Goal: Task Accomplishment & Management: Manage account settings

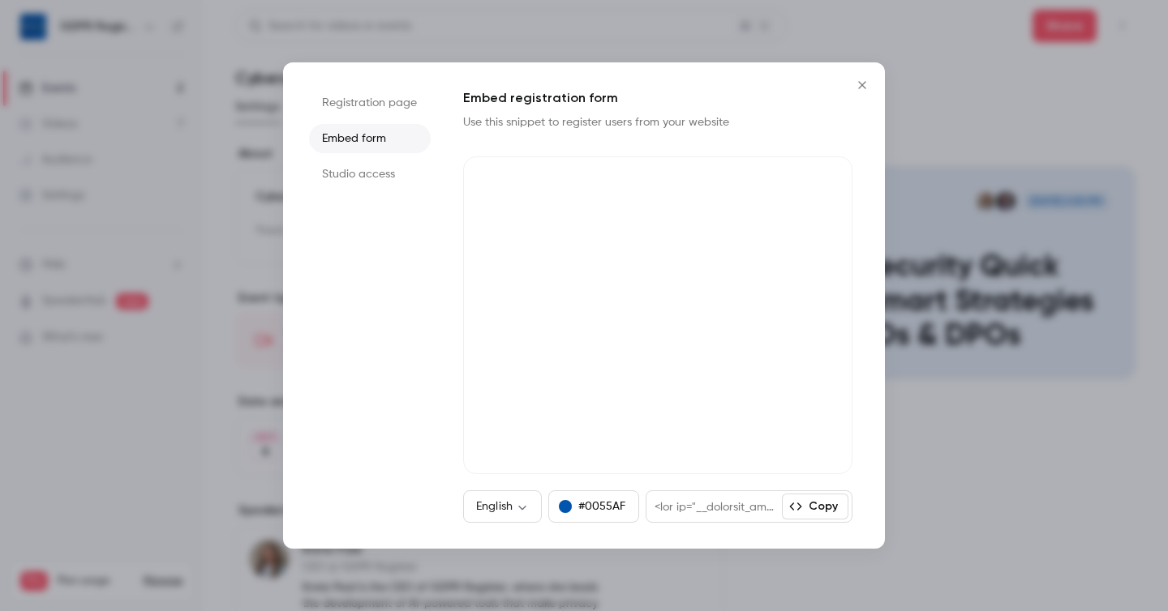
click at [820, 505] on button "Copy" at bounding box center [815, 507] width 66 height 26
click at [814, 508] on button "Copy" at bounding box center [815, 507] width 66 height 26
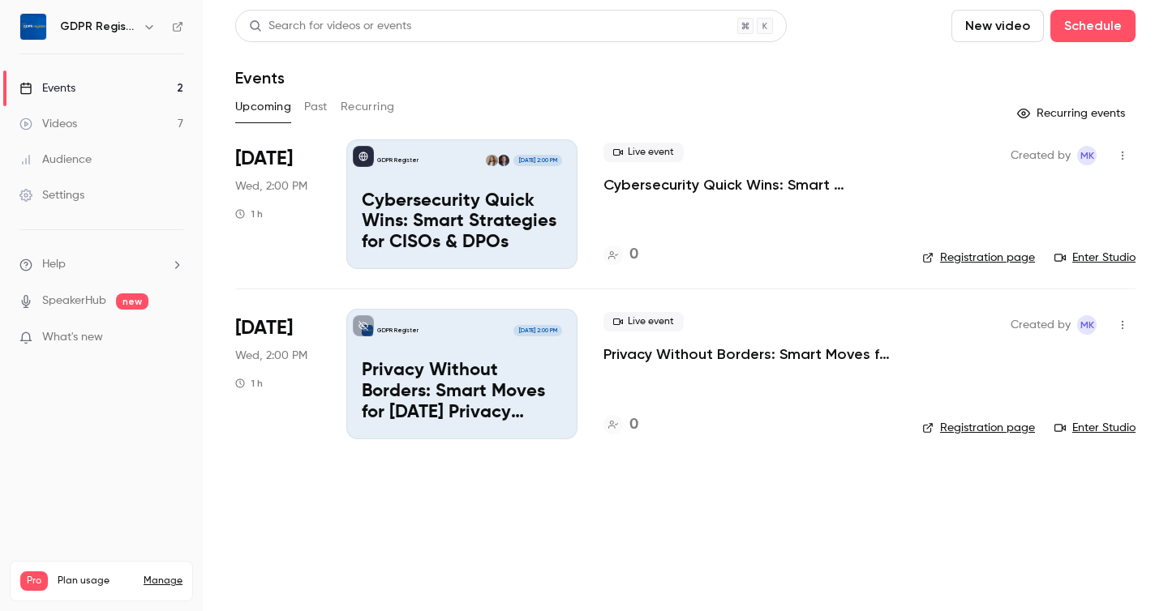
click at [949, 258] on link "Registration page" at bounding box center [978, 258] width 113 height 16
click at [949, 256] on link "Registration page" at bounding box center [978, 258] width 113 height 16
click at [439, 182] on div "GDPR Register [DATE] 2:00 PM Cybersecurity Quick Wins: Smart Strategies for CIS…" at bounding box center [461, 204] width 231 height 130
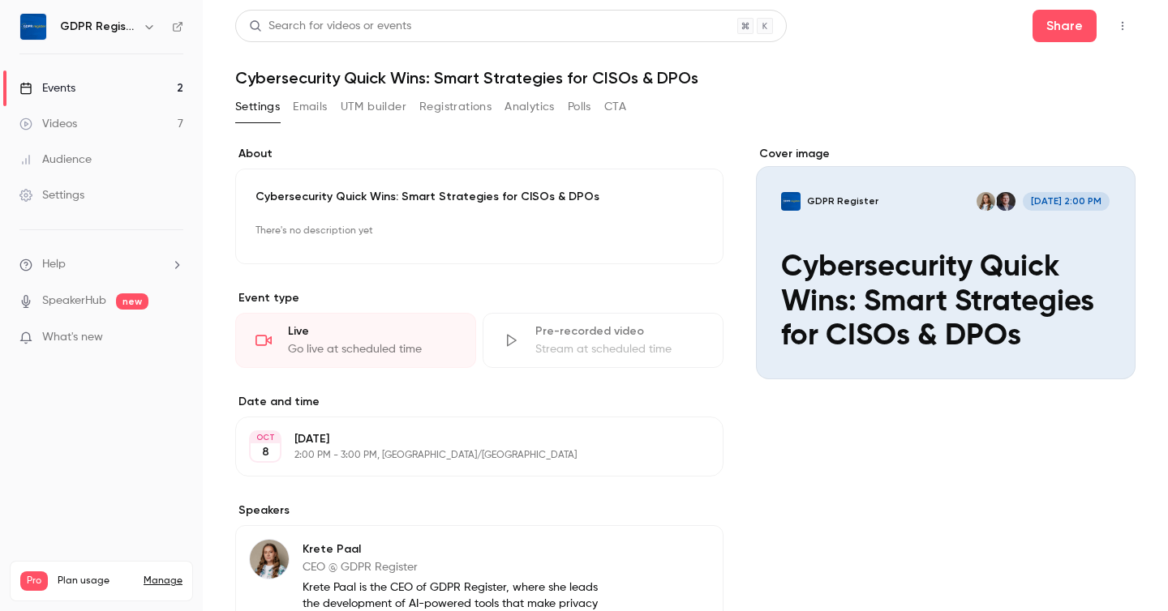
click at [928, 256] on div "Cover image" at bounding box center [945, 263] width 379 height 234
click at [0, 0] on input "GDPR Register [DATE] 2:00 PM Cybersecurity Quick Wins: Smart Strategies for CIS…" at bounding box center [0, 0] width 0 height 0
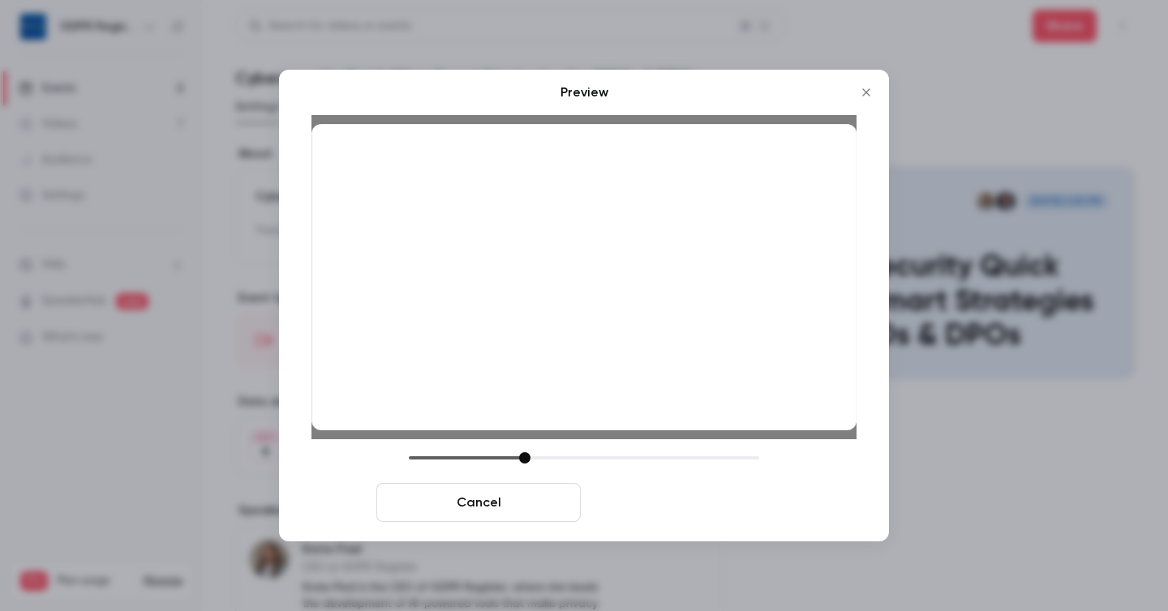
click at [729, 499] on button "Save cover" at bounding box center [689, 502] width 204 height 39
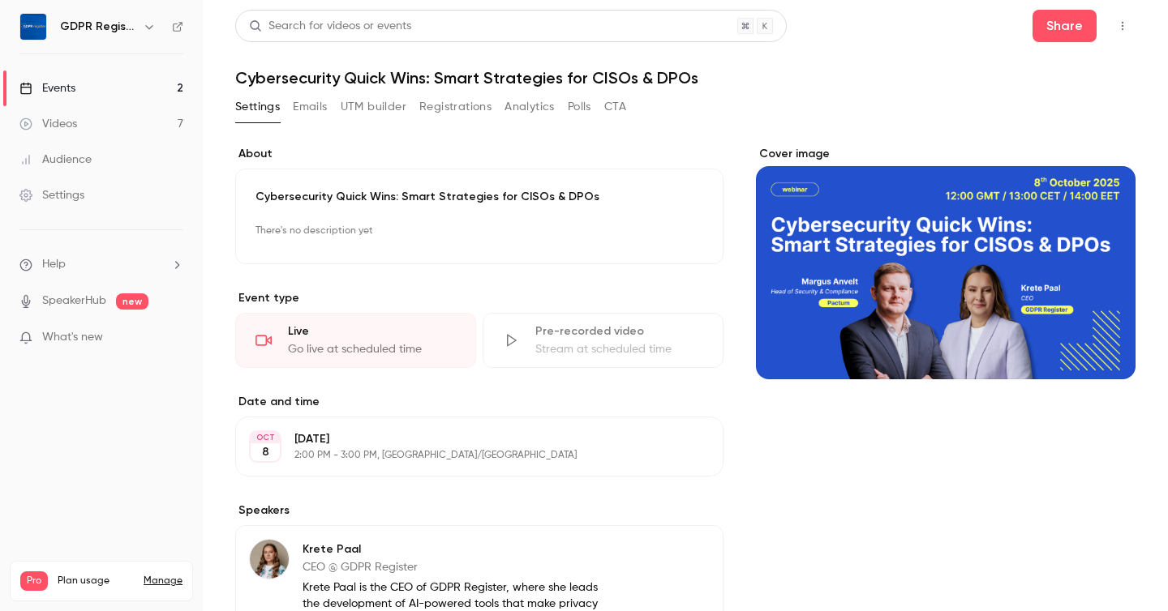
click at [1121, 26] on icon "button" at bounding box center [1122, 24] width 13 height 11
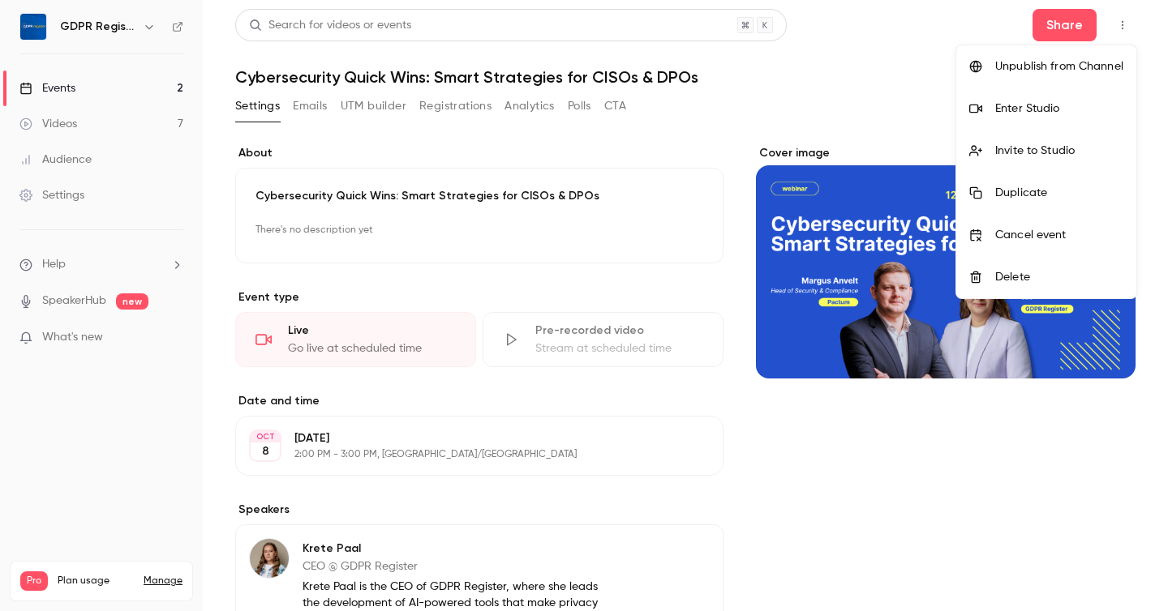
click at [831, 100] on div at bounding box center [584, 305] width 1168 height 611
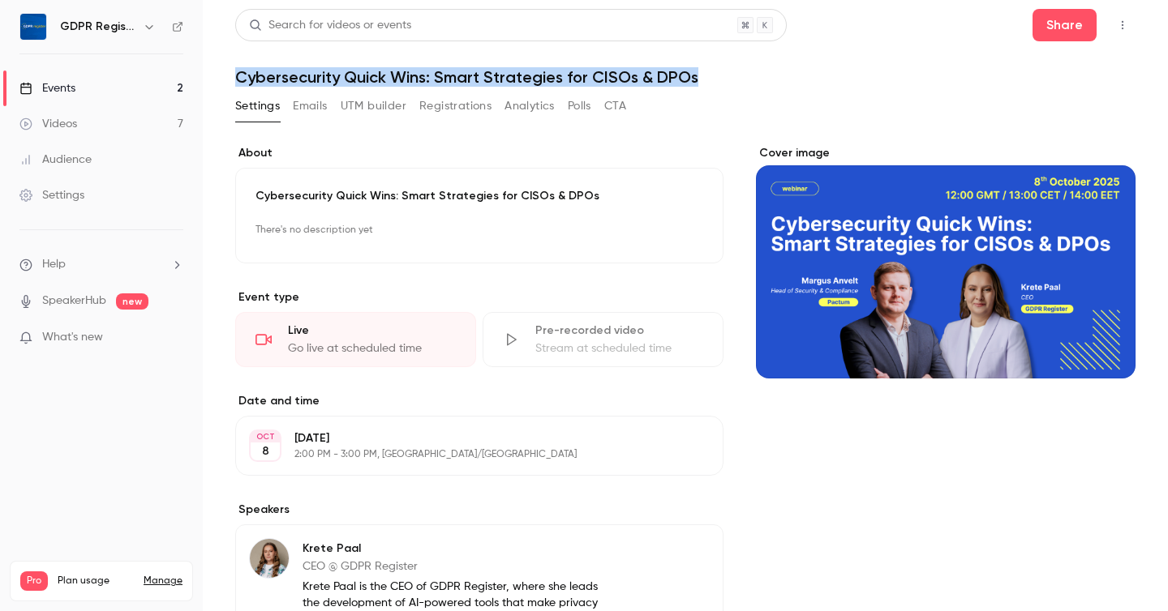
drag, startPoint x: 236, startPoint y: 76, endPoint x: 709, endPoint y: 77, distance: 473.5
click at [709, 77] on h1 "Cybersecurity Quick Wins: Smart Strategies for CISOs & DPOs" at bounding box center [685, 76] width 900 height 19
copy h1 "Cybersecurity Quick Wins: Smart Strategies for CISOs & DPOs"
click at [1074, 30] on button "Share" at bounding box center [1064, 25] width 64 height 32
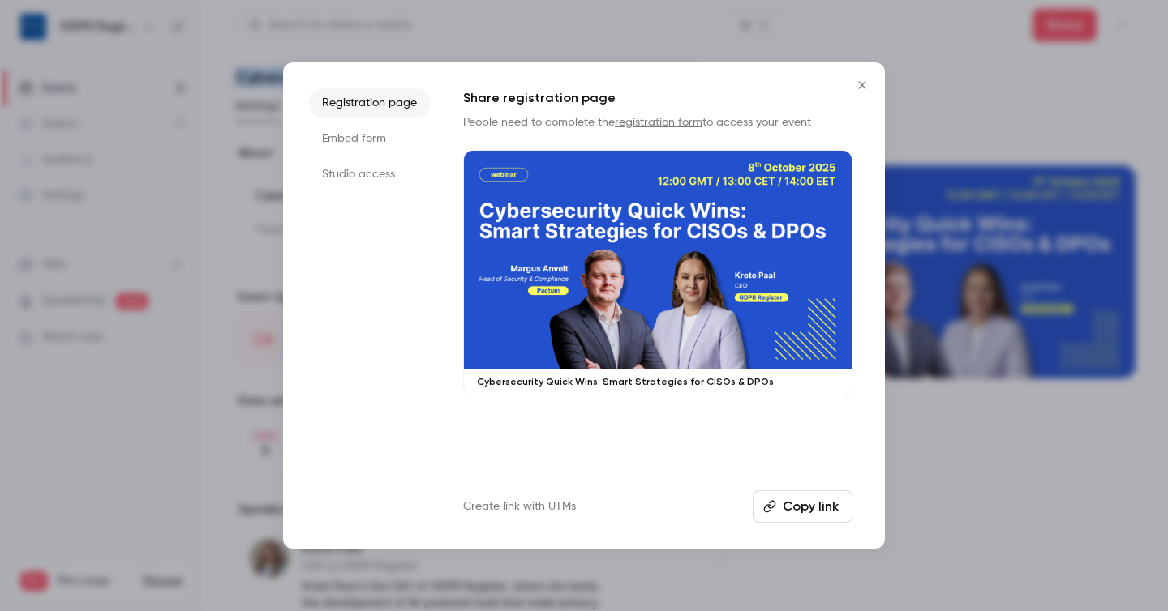
click at [787, 497] on button "Copy link" at bounding box center [802, 507] width 100 height 32
click at [810, 505] on button "Copy link" at bounding box center [802, 507] width 100 height 32
click at [808, 512] on button "Copy link" at bounding box center [802, 507] width 100 height 32
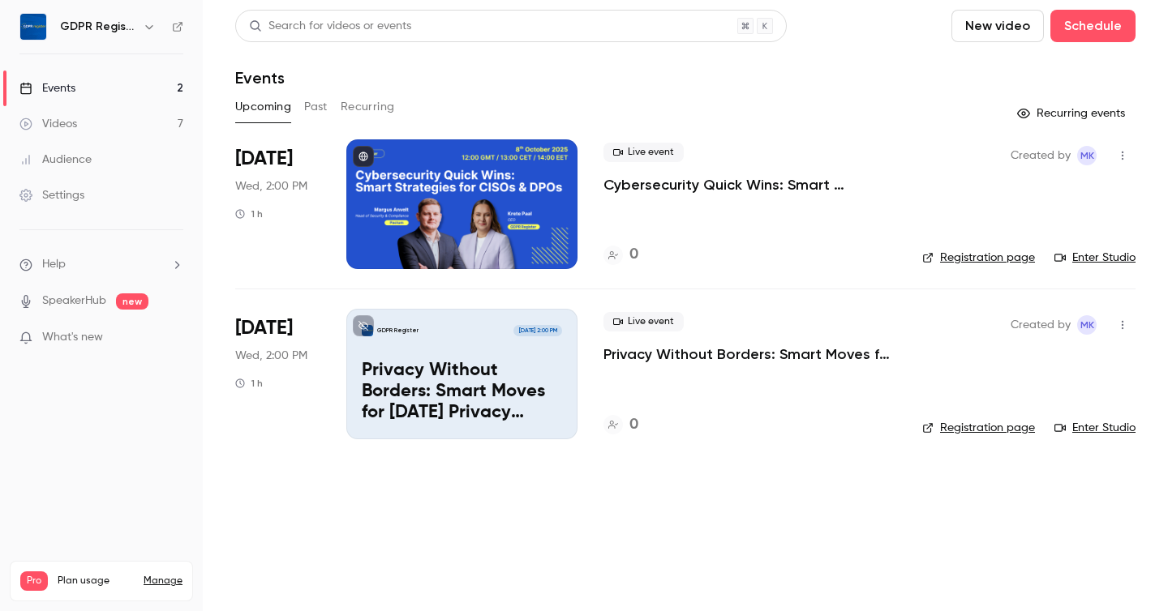
click at [1126, 325] on icon "button" at bounding box center [1122, 324] width 13 height 11
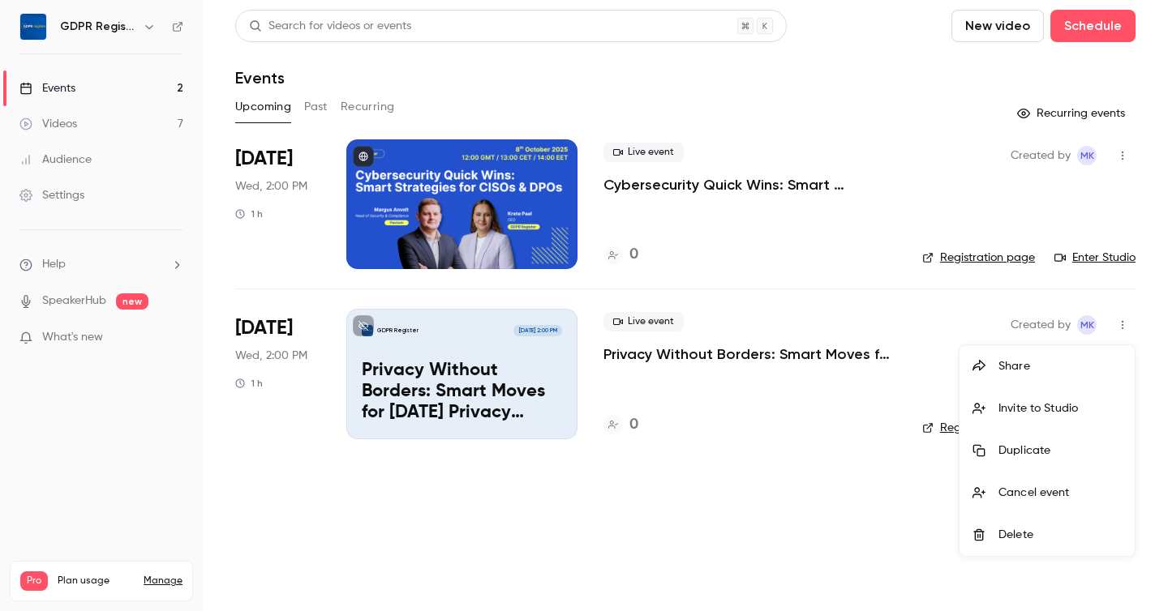
click at [744, 425] on div at bounding box center [584, 305] width 1168 height 611
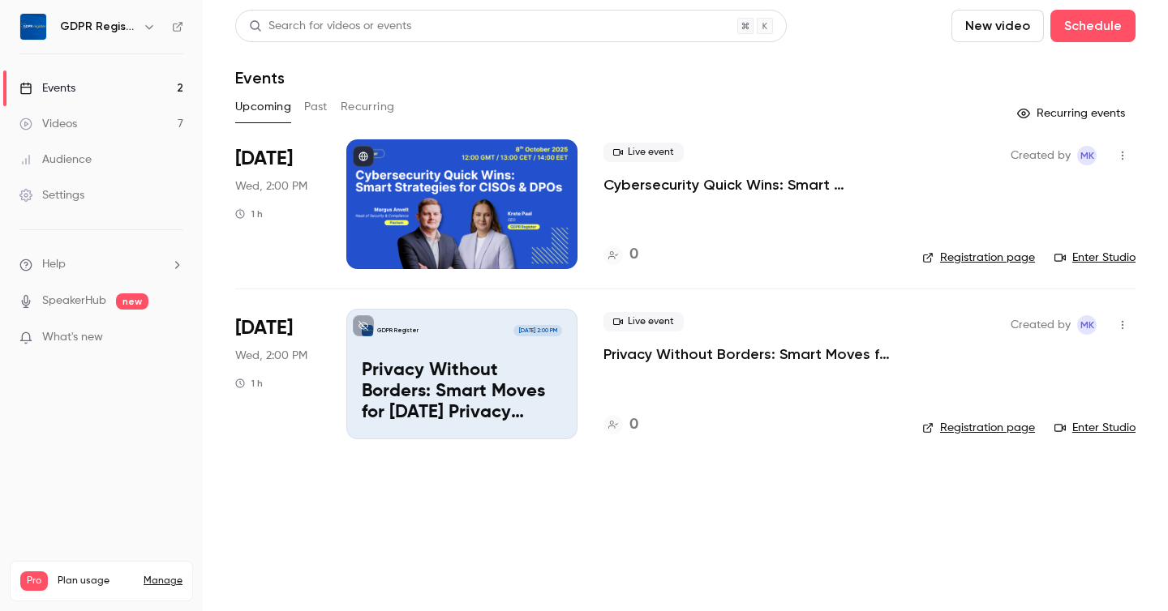
click at [1122, 328] on icon "button" at bounding box center [1122, 325] width 2 height 9
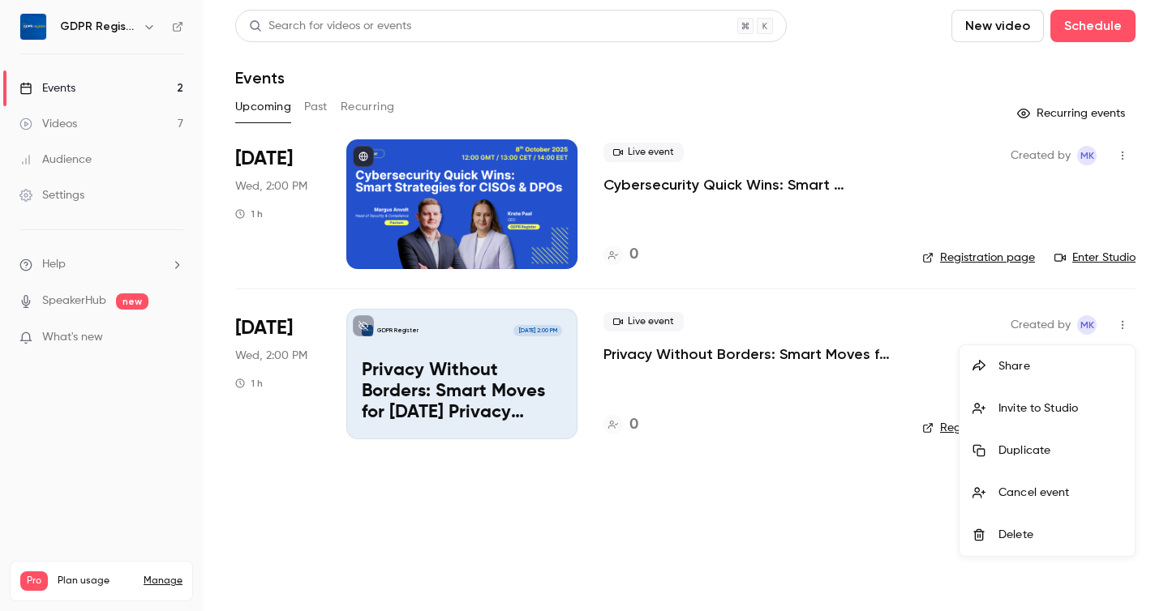
click at [810, 406] on div at bounding box center [584, 305] width 1168 height 611
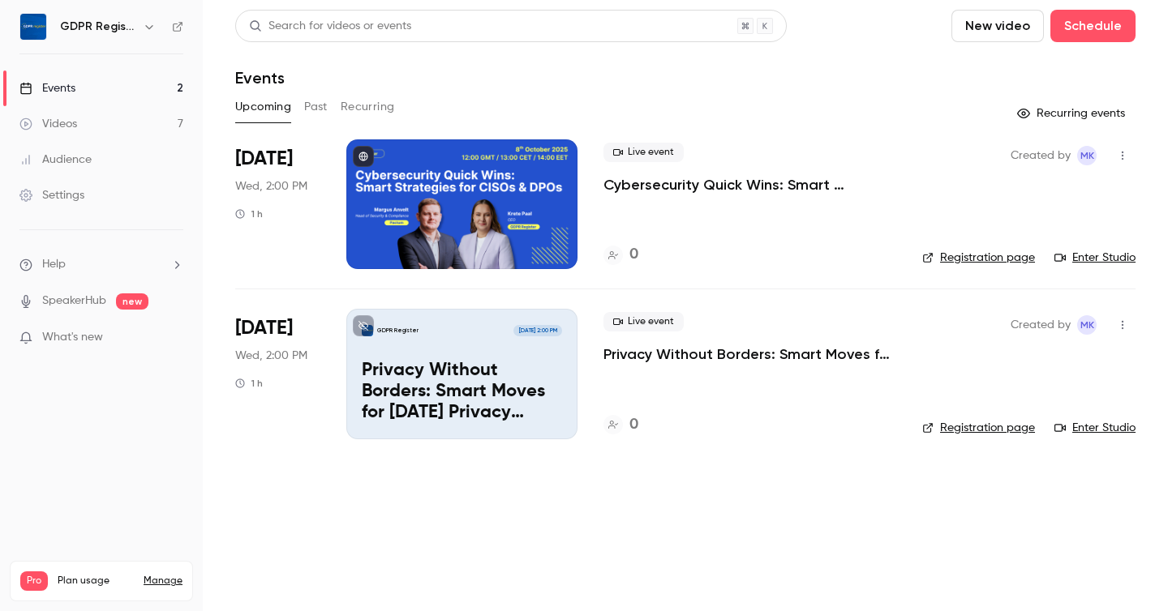
click at [361, 328] on icon at bounding box center [363, 326] width 10 height 10
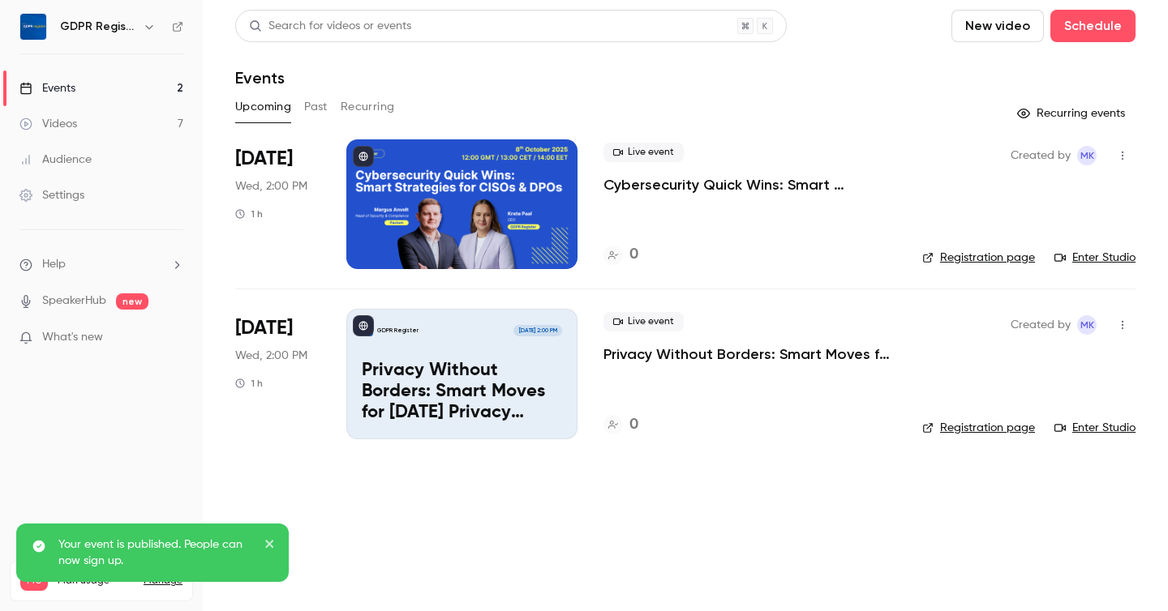
click at [452, 364] on p "Privacy Without Borders: Smart Moves for [DATE] Privacy Leaders" at bounding box center [462, 392] width 200 height 62
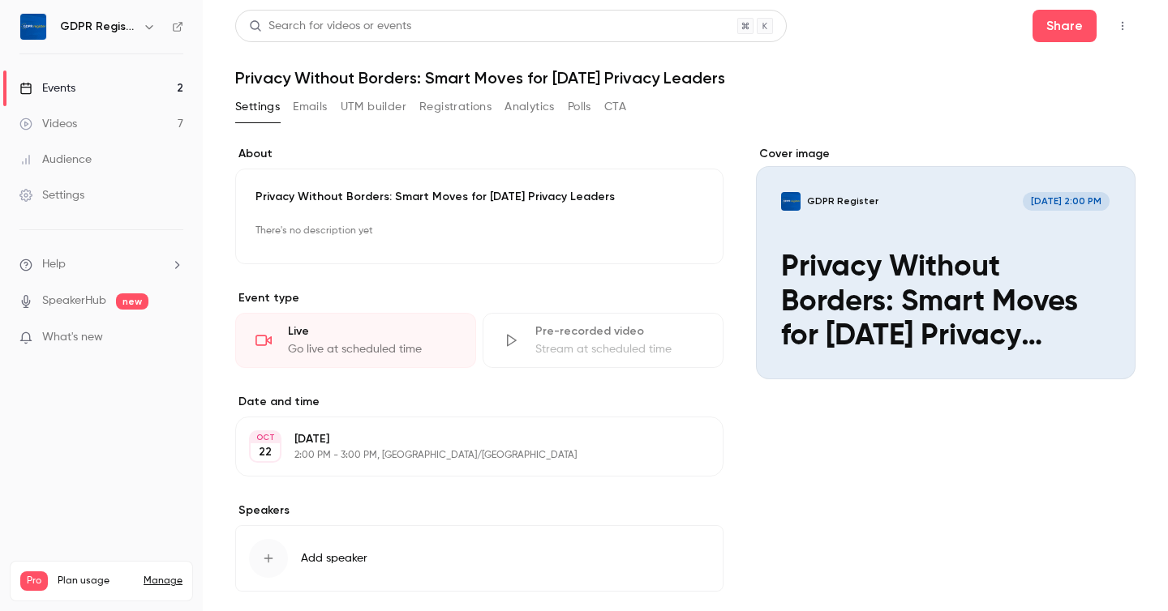
click at [396, 148] on label "About" at bounding box center [479, 154] width 488 height 16
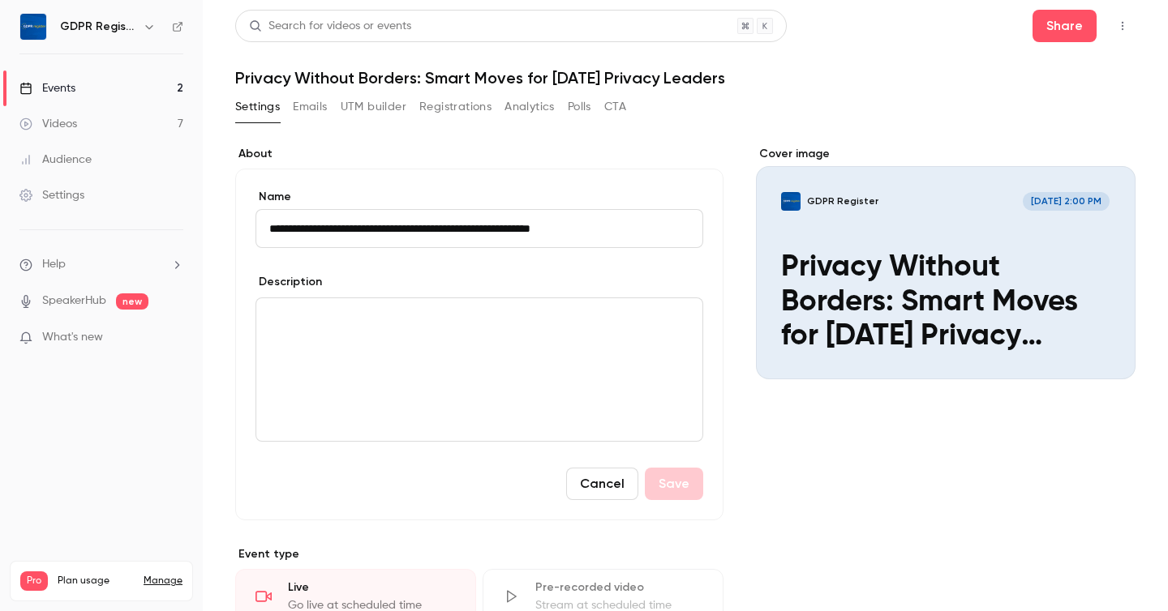
click at [340, 343] on div "editor" at bounding box center [479, 369] width 446 height 143
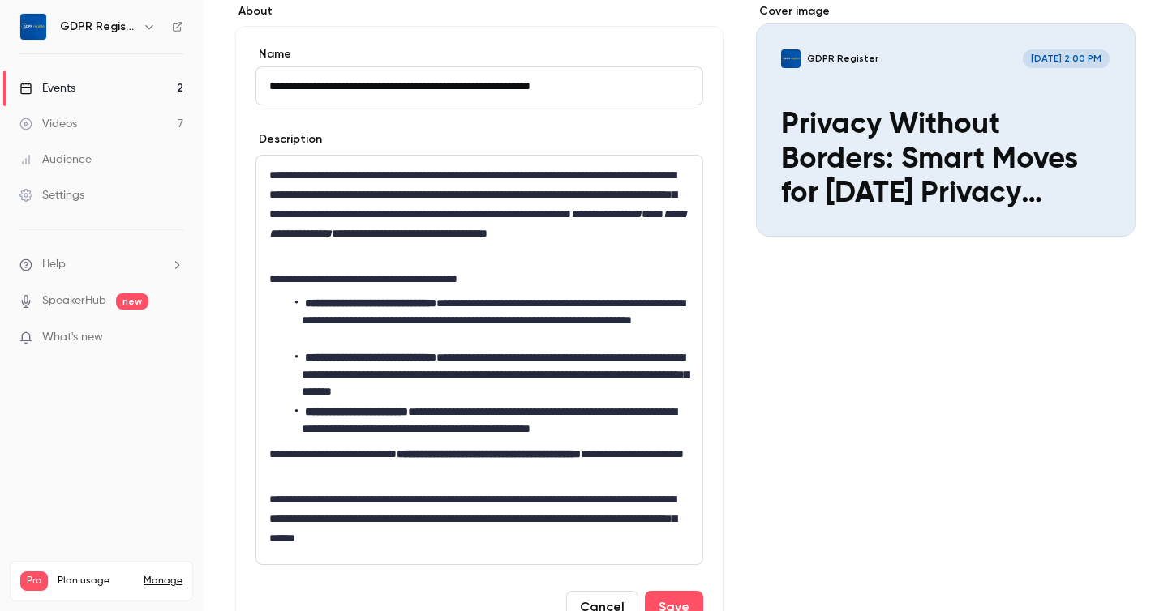
scroll to position [156, 0]
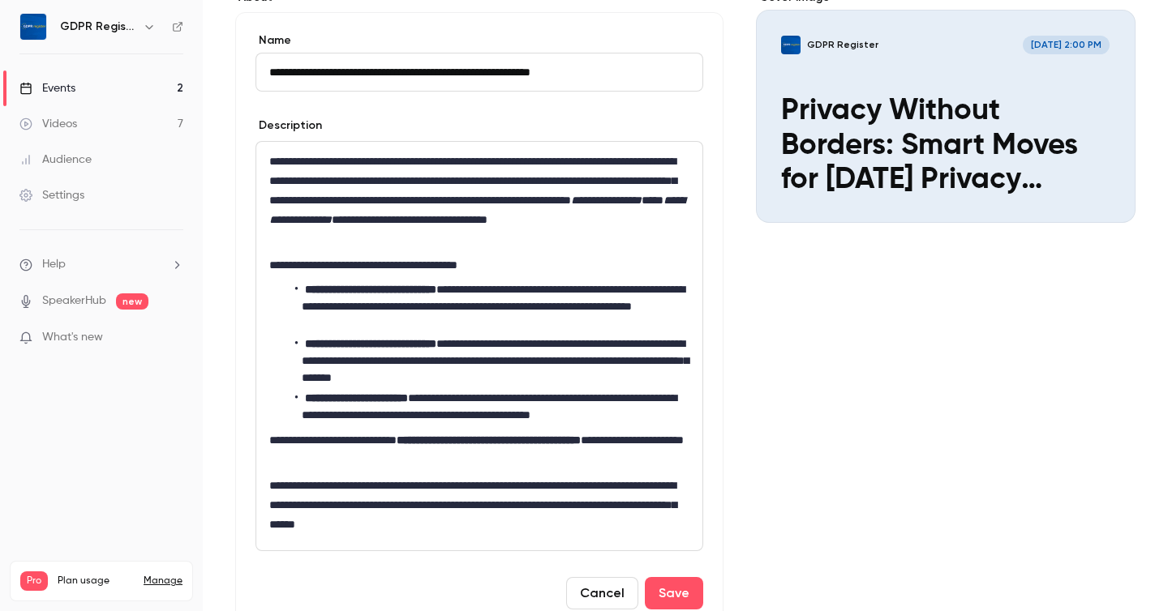
click at [361, 193] on p "**********" at bounding box center [479, 200] width 420 height 97
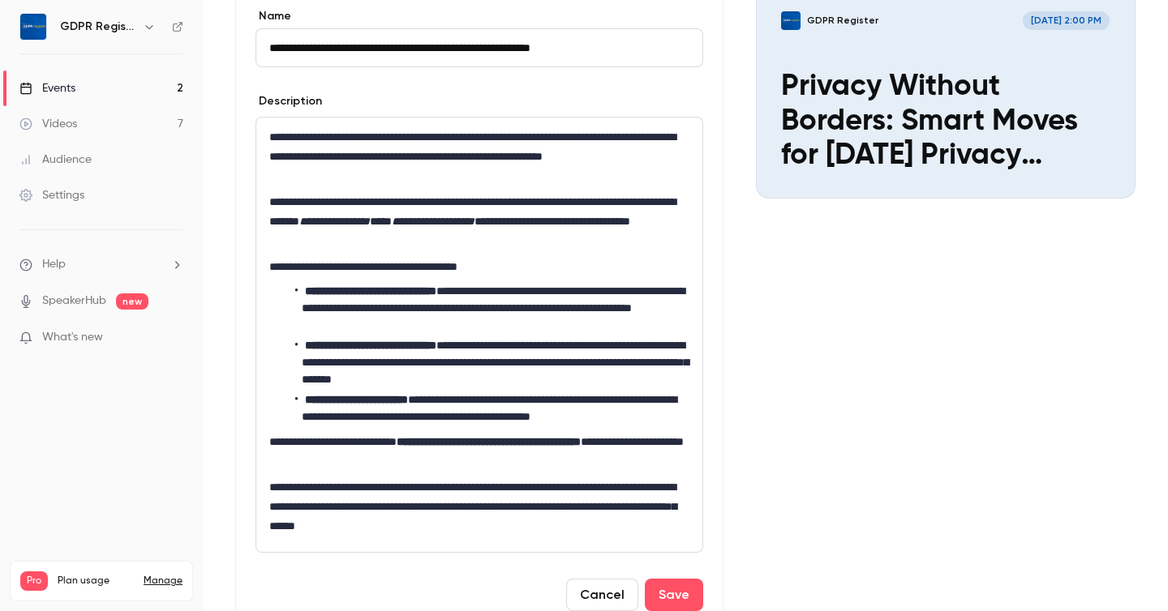
scroll to position [183, 0]
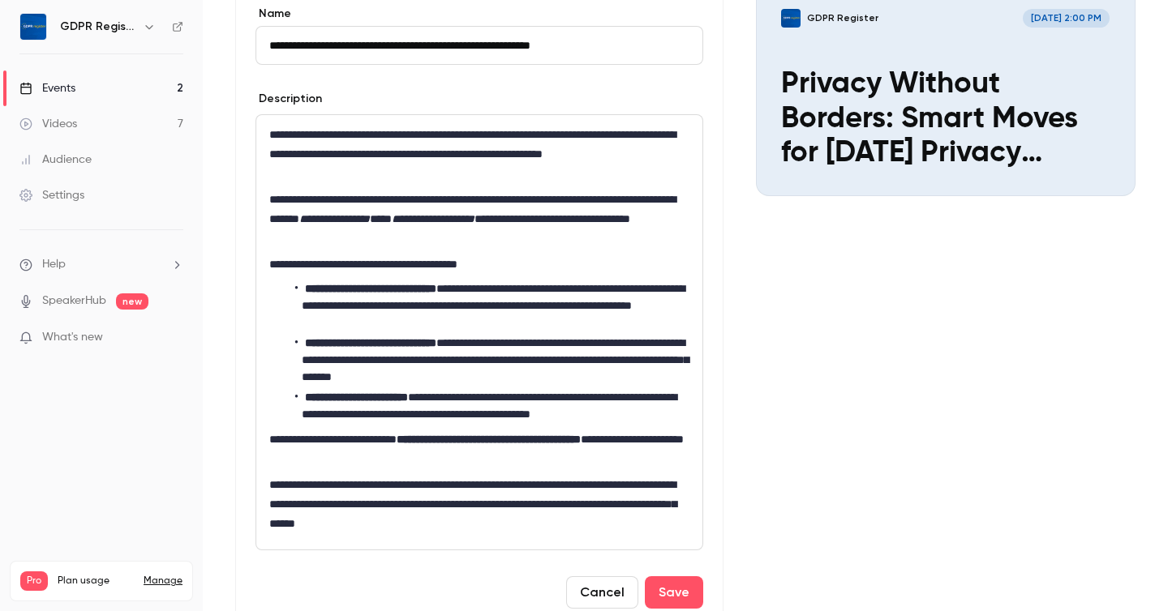
click at [343, 221] on p "**********" at bounding box center [479, 219] width 420 height 58
click at [562, 237] on p "**********" at bounding box center [479, 219] width 420 height 58
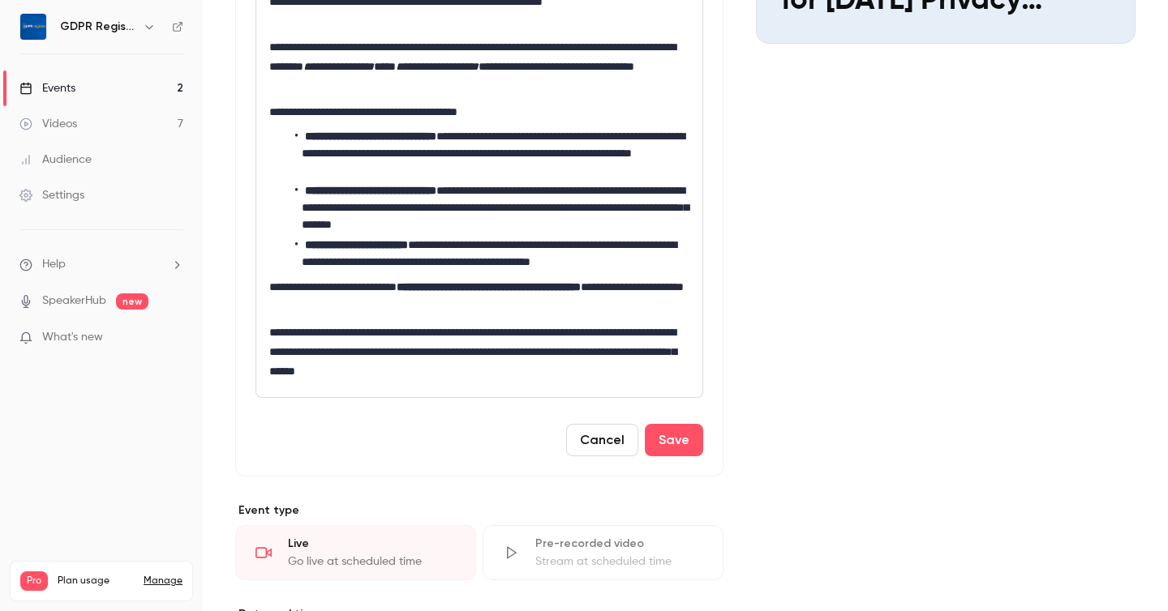
scroll to position [339, 0]
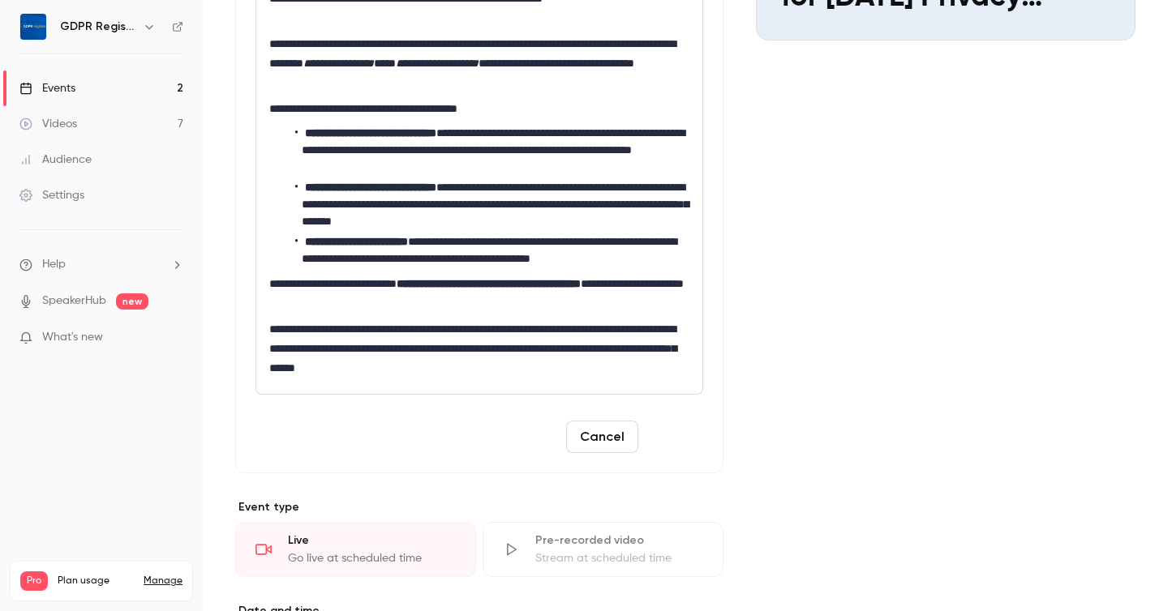
click at [695, 444] on button "Save" at bounding box center [674, 437] width 58 height 32
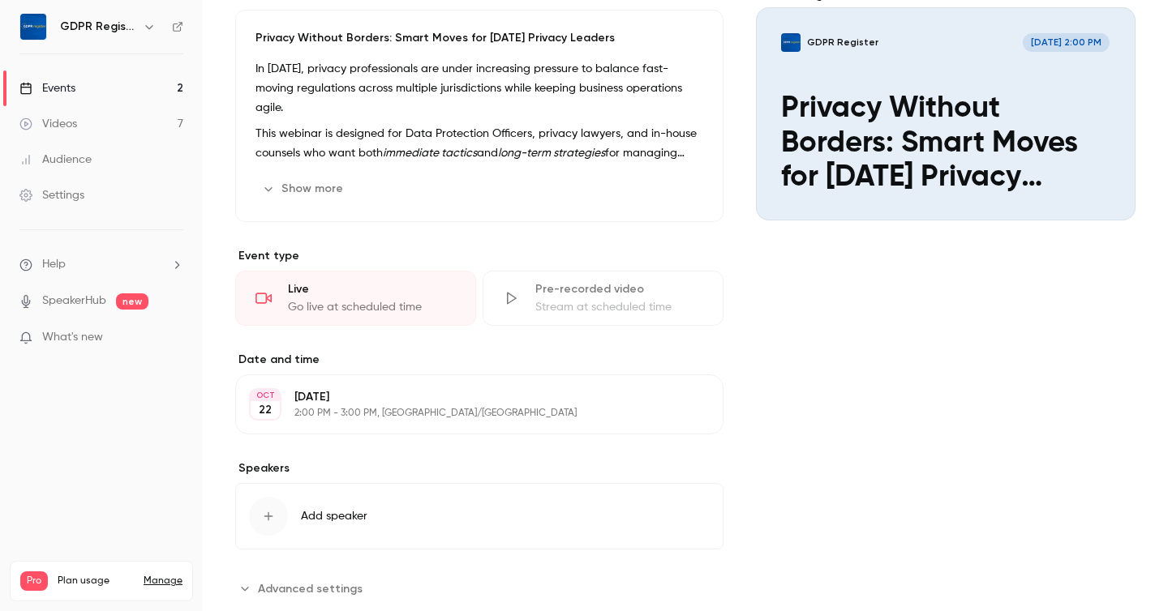
scroll to position [198, 0]
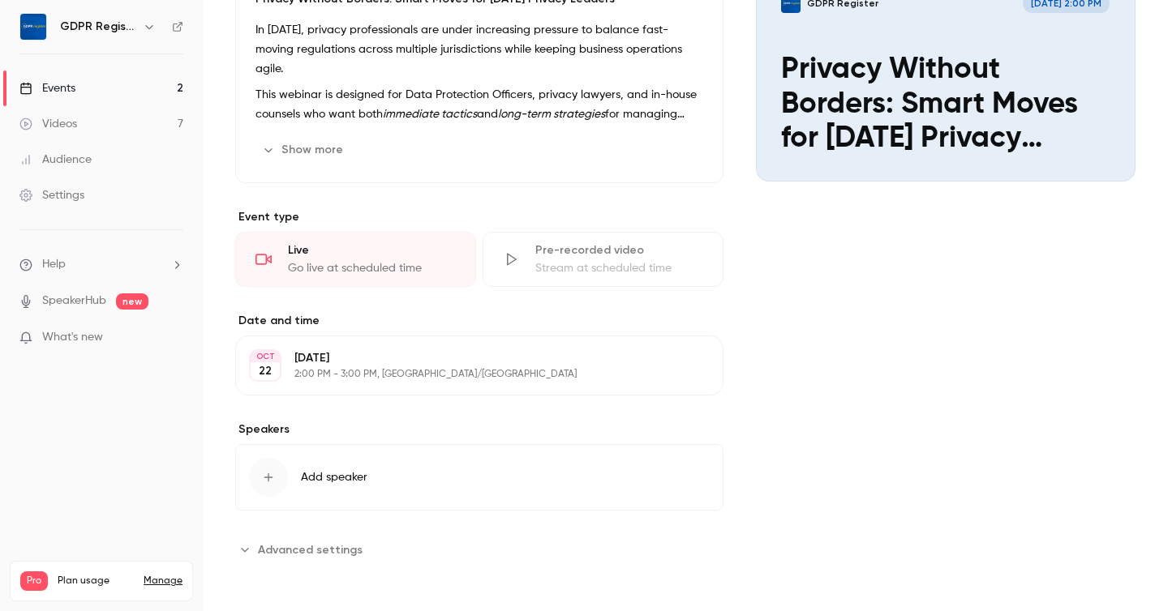
click at [268, 480] on icon "button" at bounding box center [268, 478] width 9 height 9
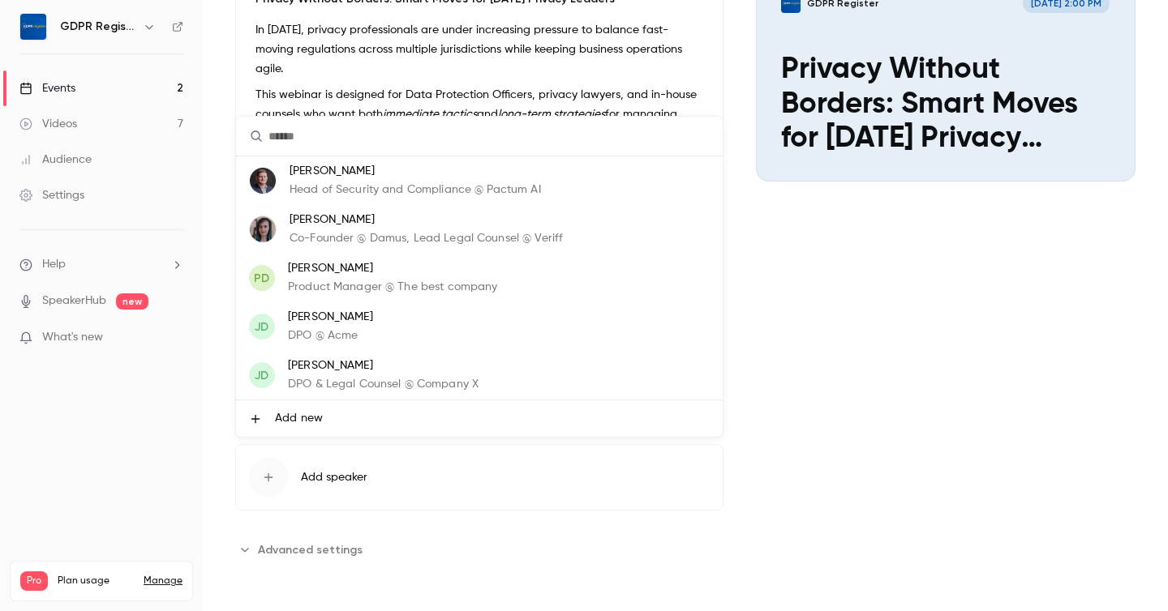
click at [321, 410] on span "Add new" at bounding box center [299, 418] width 48 height 17
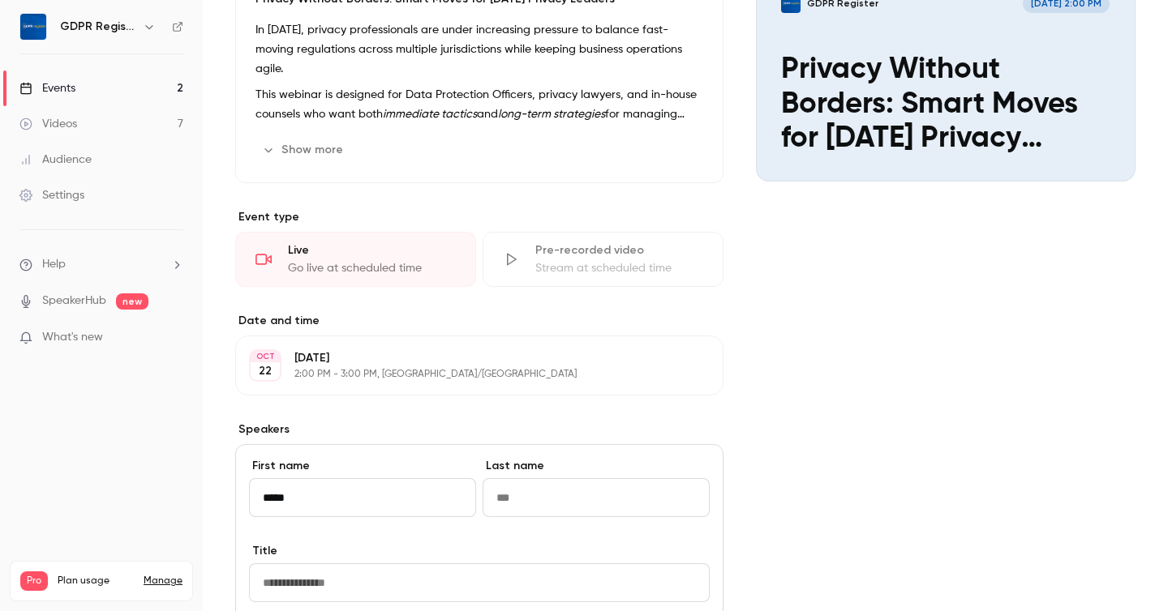
type input "*****"
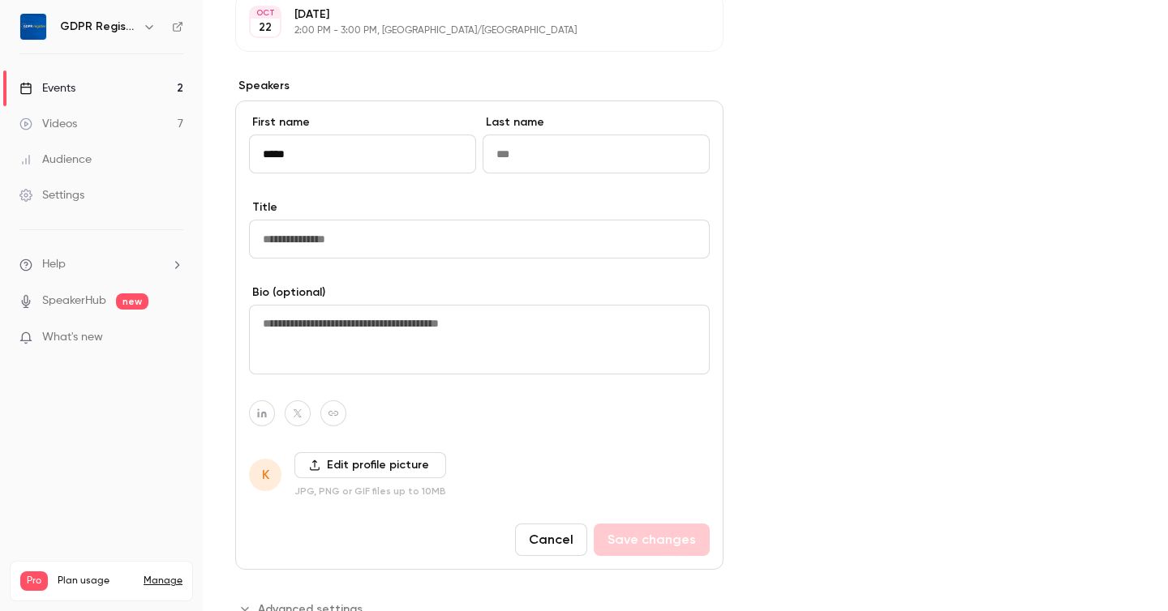
scroll to position [601, 0]
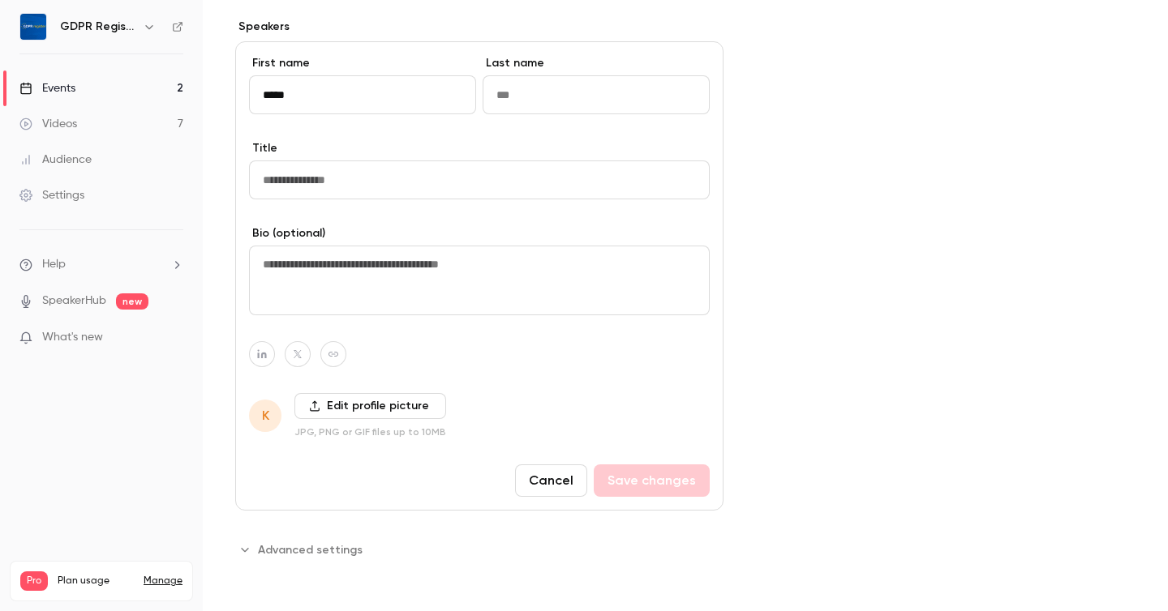
click at [552, 478] on button "Cancel" at bounding box center [551, 481] width 72 height 32
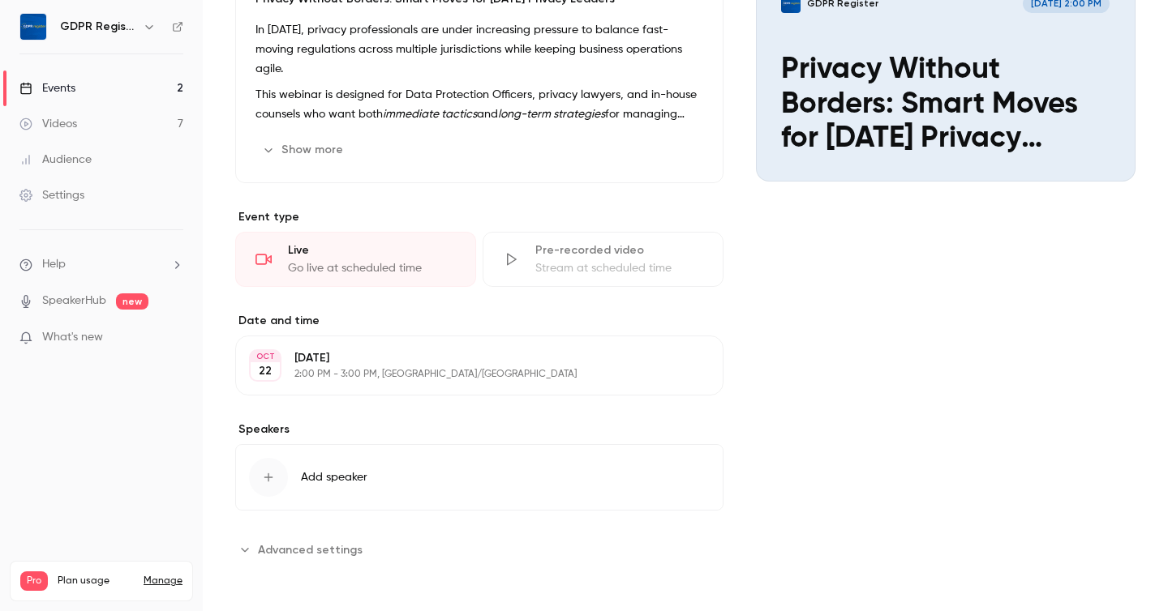
scroll to position [198, 0]
click at [268, 478] on icon "button" at bounding box center [268, 478] width 9 height 9
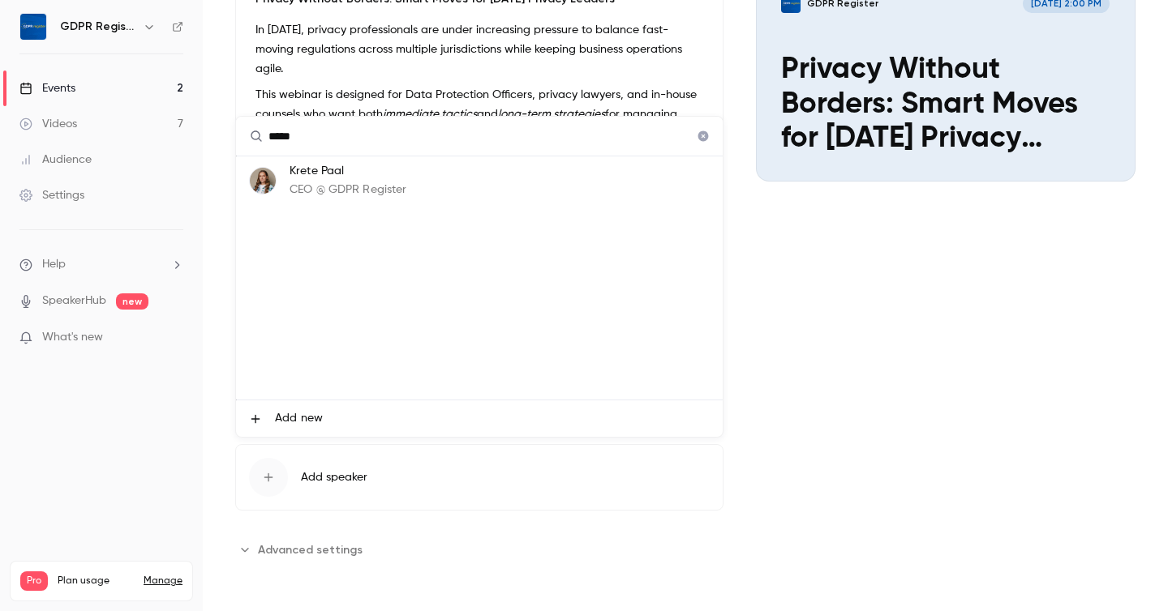
type input "*****"
click at [347, 189] on p "CEO @ GDPR Register" at bounding box center [348, 190] width 118 height 17
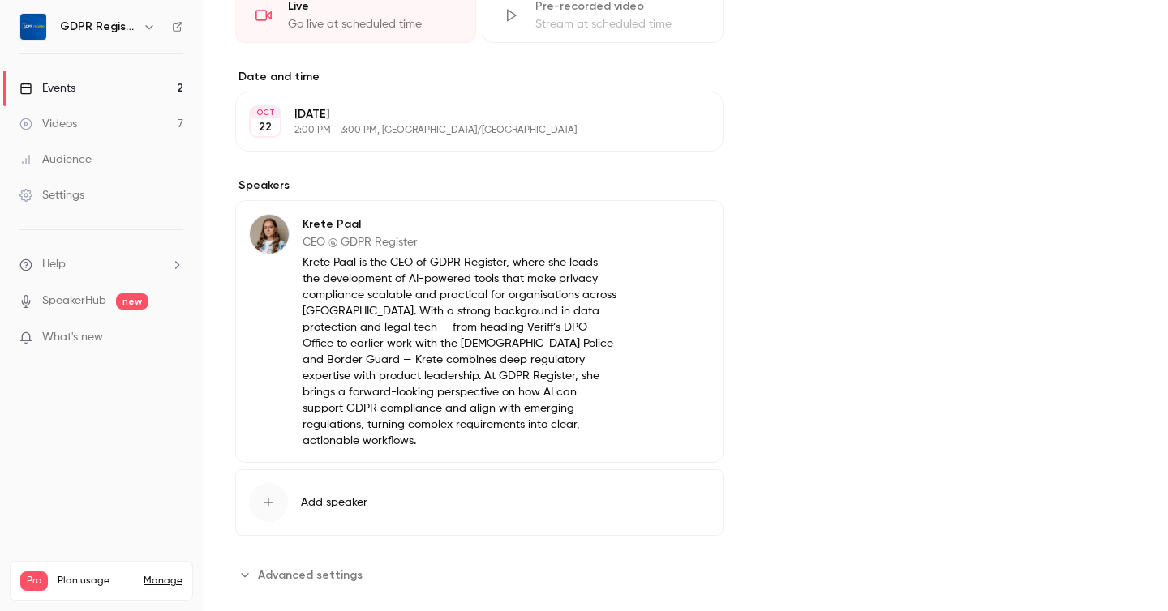
scroll to position [451, 0]
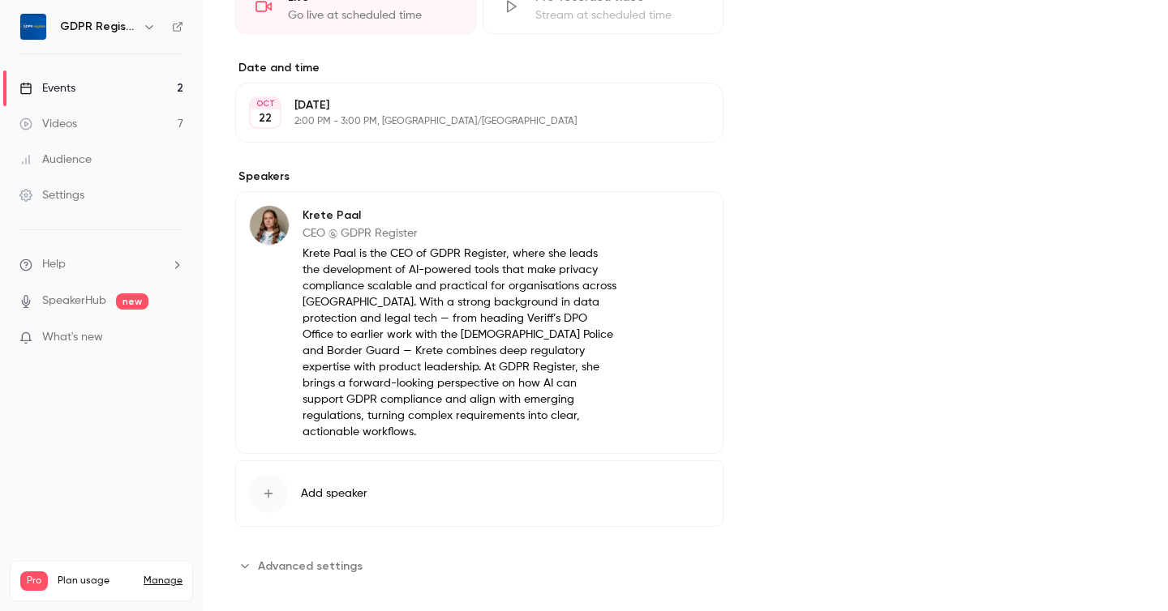
click at [341, 486] on span "Add speaker" at bounding box center [334, 494] width 66 height 16
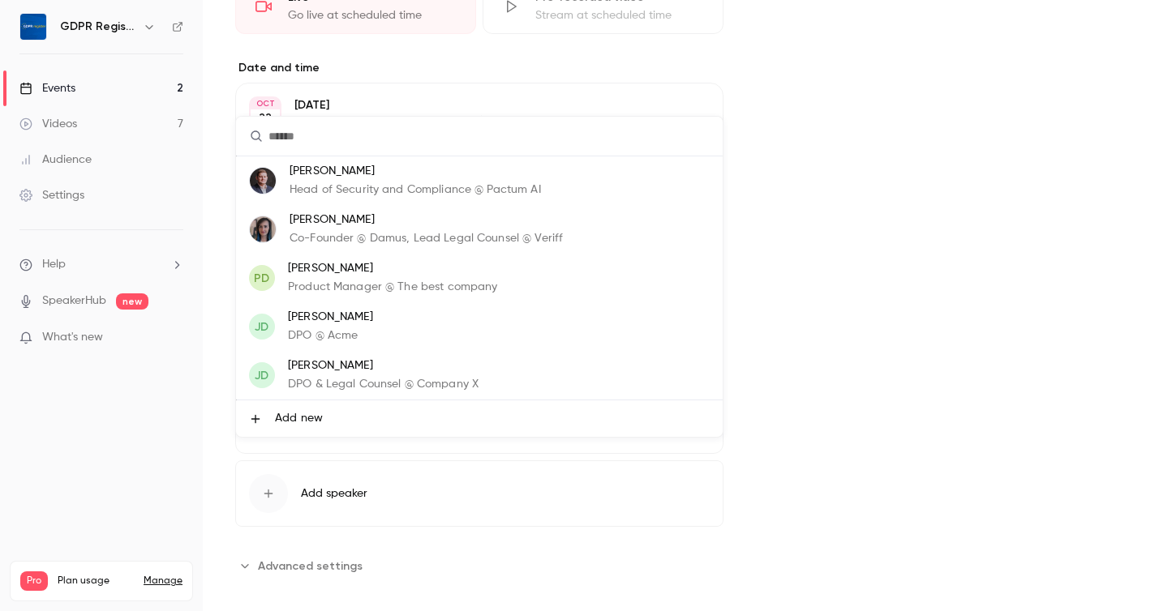
click at [349, 139] on input "text" at bounding box center [479, 136] width 486 height 39
type input "********"
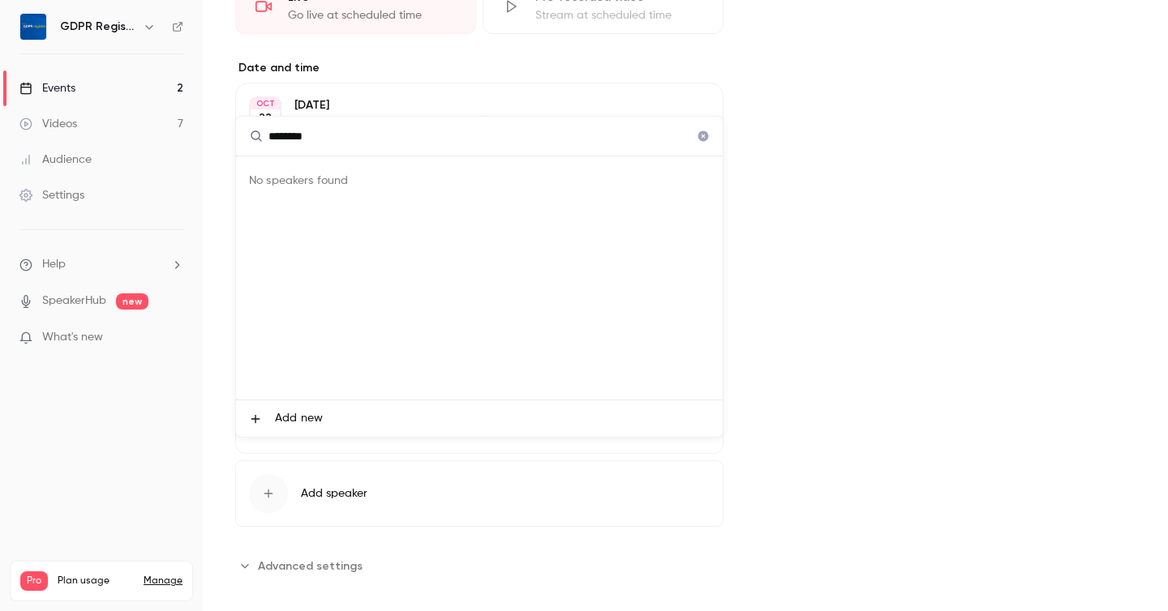
click at [297, 426] on span "Add new" at bounding box center [299, 418] width 48 height 17
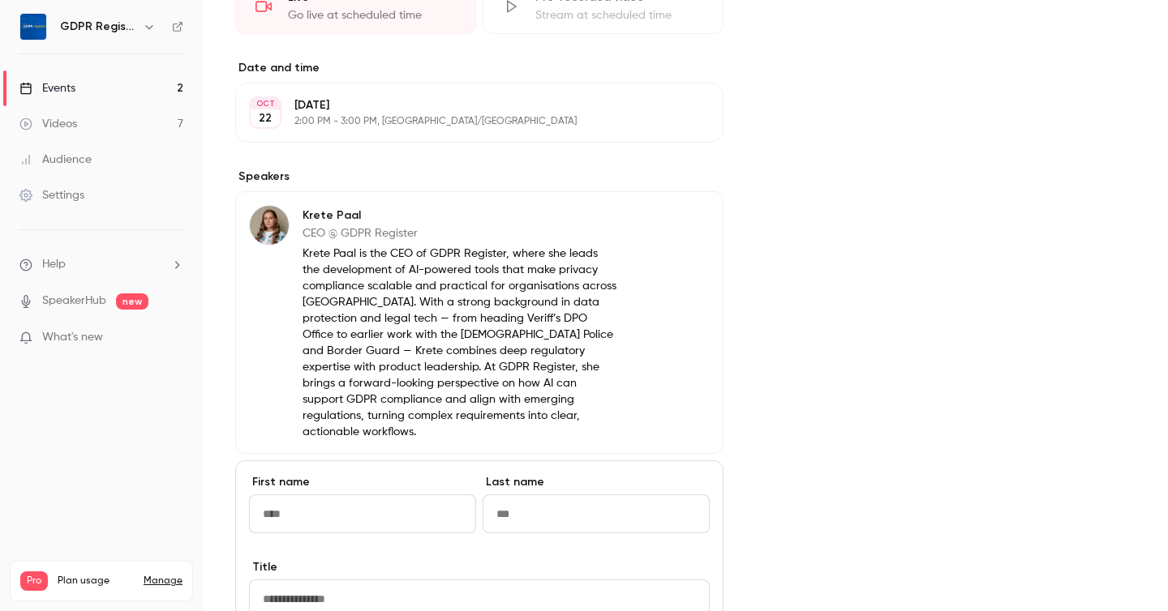
click at [350, 504] on input "First name" at bounding box center [362, 514] width 227 height 39
type input "********"
click at [565, 495] on input "Last name" at bounding box center [595, 514] width 227 height 39
paste input "**********"
drag, startPoint x: 543, startPoint y: 499, endPoint x: 417, endPoint y: 498, distance: 126.5
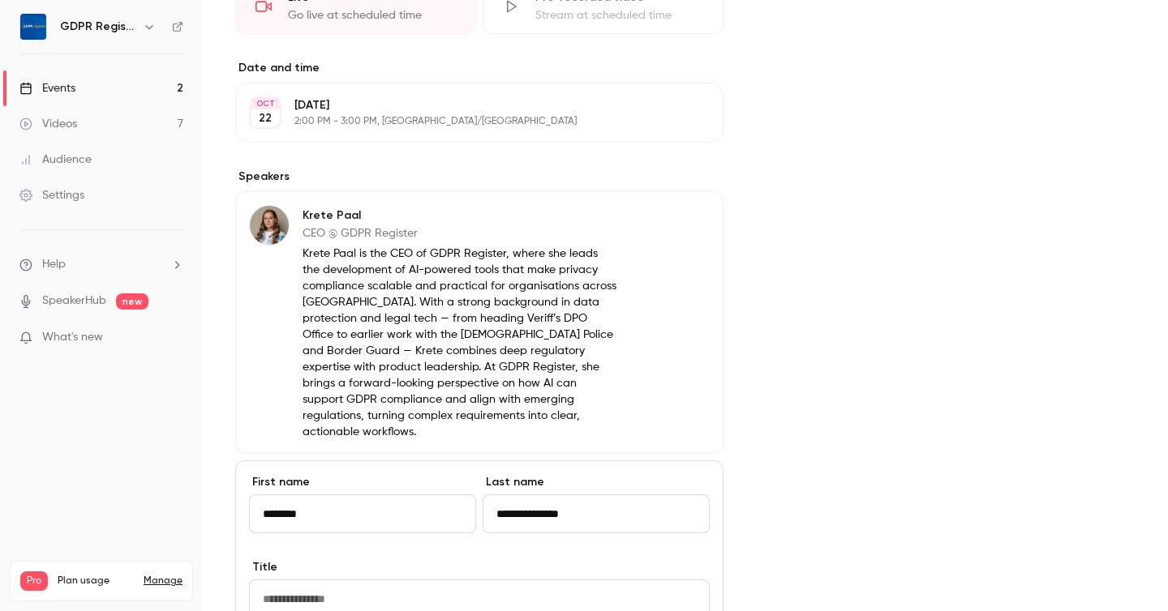
click at [417, 498] on div "**********" at bounding box center [479, 516] width 461 height 85
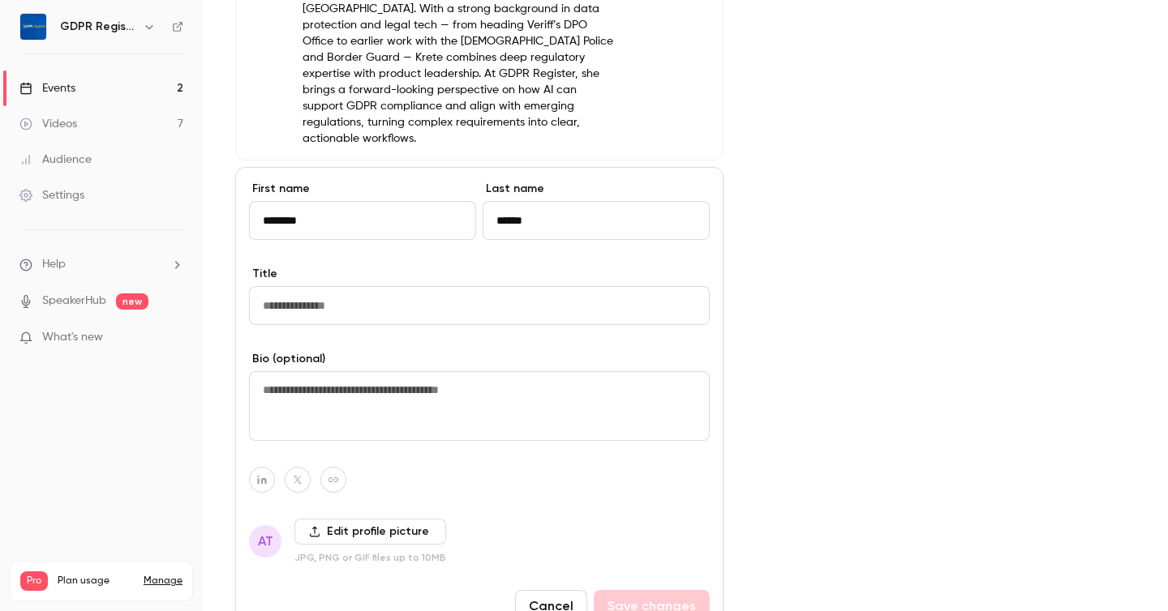
scroll to position [854, 0]
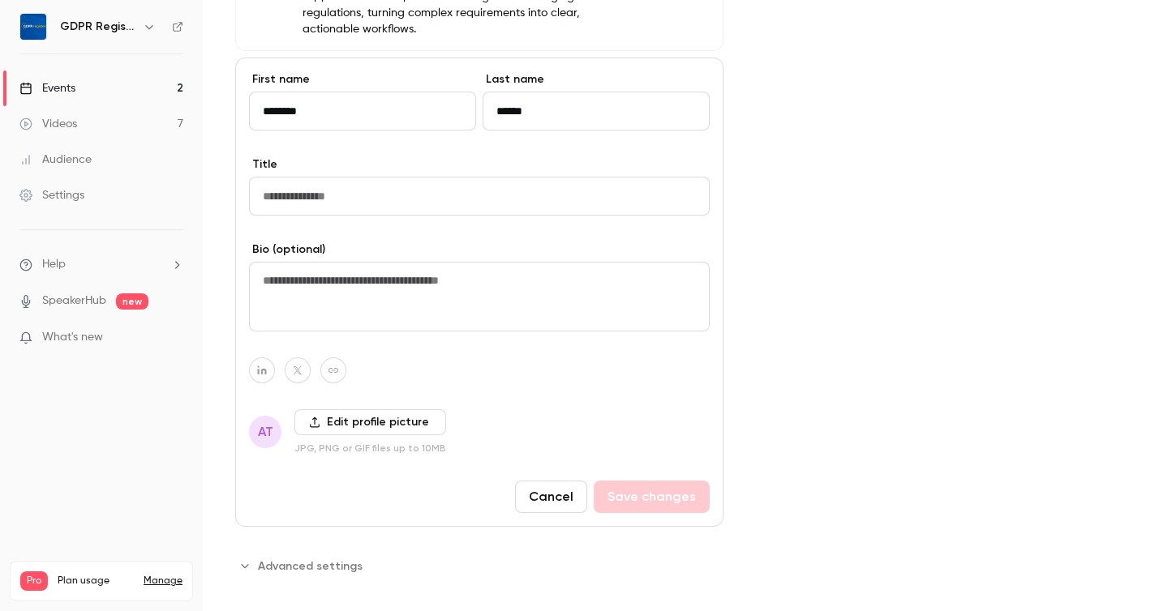
type input "******"
click at [367, 188] on input "Title" at bounding box center [479, 196] width 461 height 39
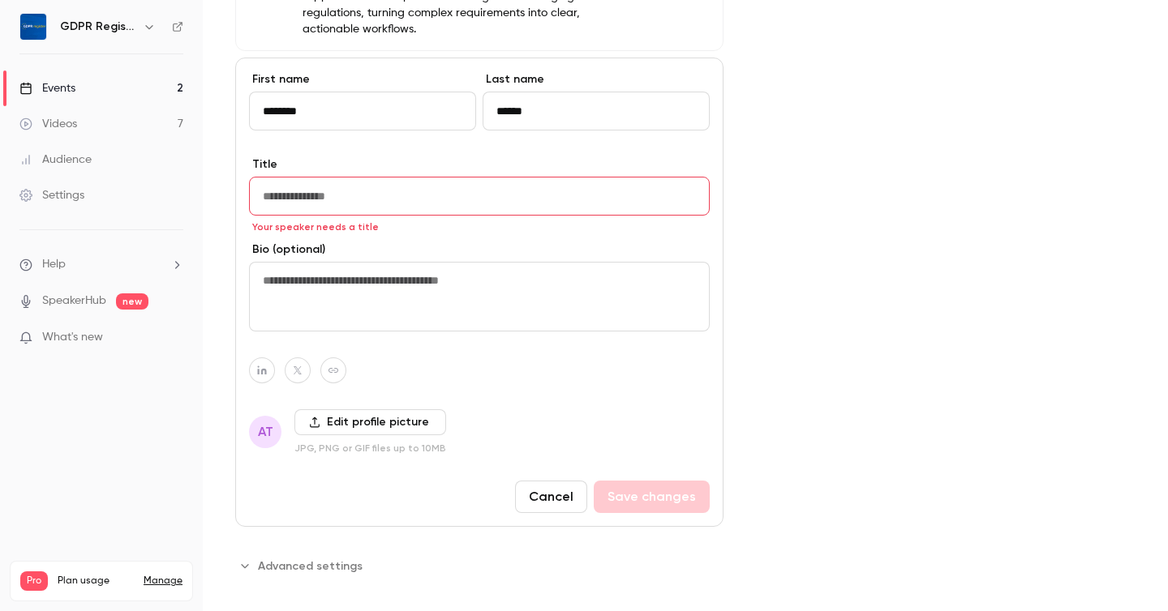
click at [384, 177] on input "Title" at bounding box center [479, 196] width 461 height 39
paste input "**********"
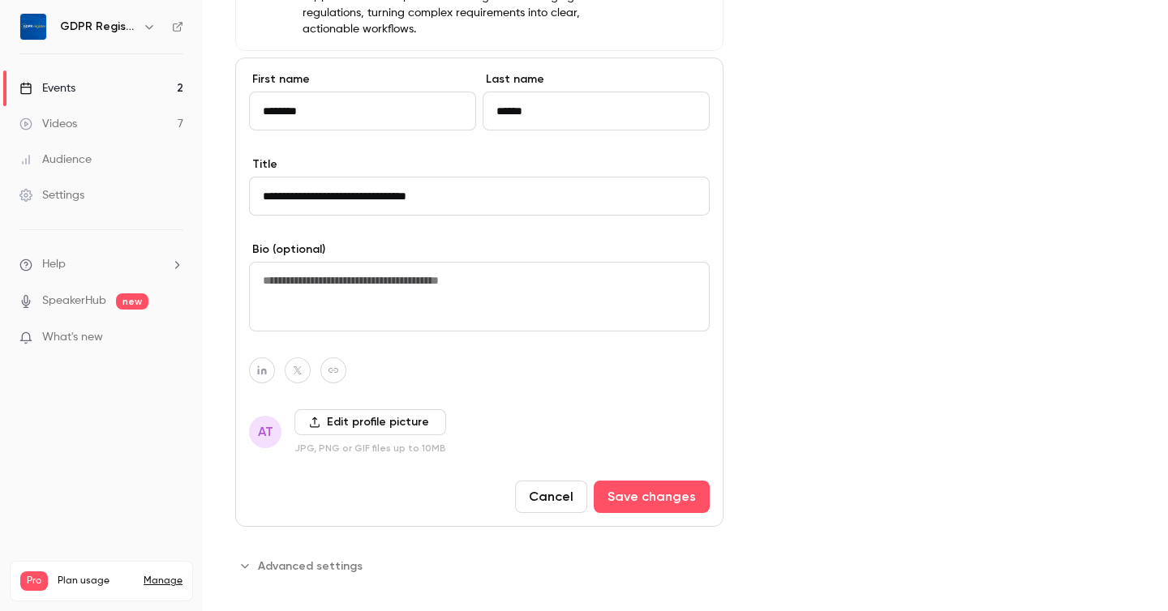
type input "**********"
click at [265, 360] on button "button" at bounding box center [262, 371] width 26 height 26
click at [344, 311] on icon "button" at bounding box center [339, 316] width 10 height 10
type input "**********"
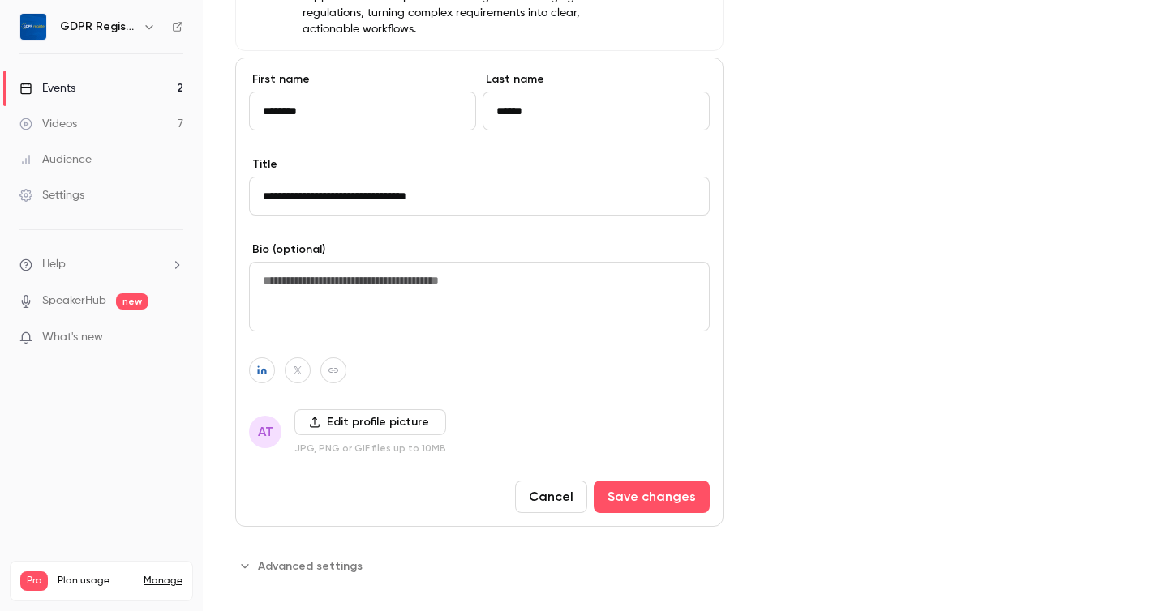
click at [401, 409] on label "Edit profile picture" at bounding box center [370, 422] width 152 height 26
click at [0, 0] on input "Edit profile picture" at bounding box center [0, 0] width 0 height 0
click at [357, 409] on label "Edit profile picture" at bounding box center [370, 422] width 152 height 26
click at [0, 0] on input "Edit profile picture" at bounding box center [0, 0] width 0 height 0
click at [389, 409] on label "Edit profile picture" at bounding box center [370, 422] width 152 height 26
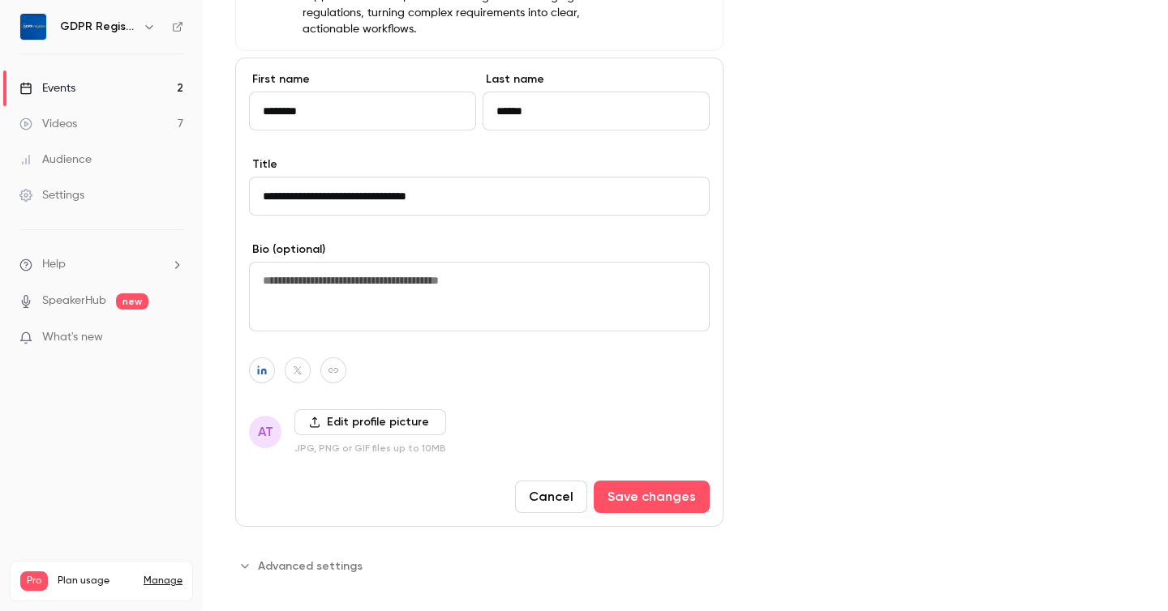
click at [0, 0] on input "Edit profile picture" at bounding box center [0, 0] width 0 height 0
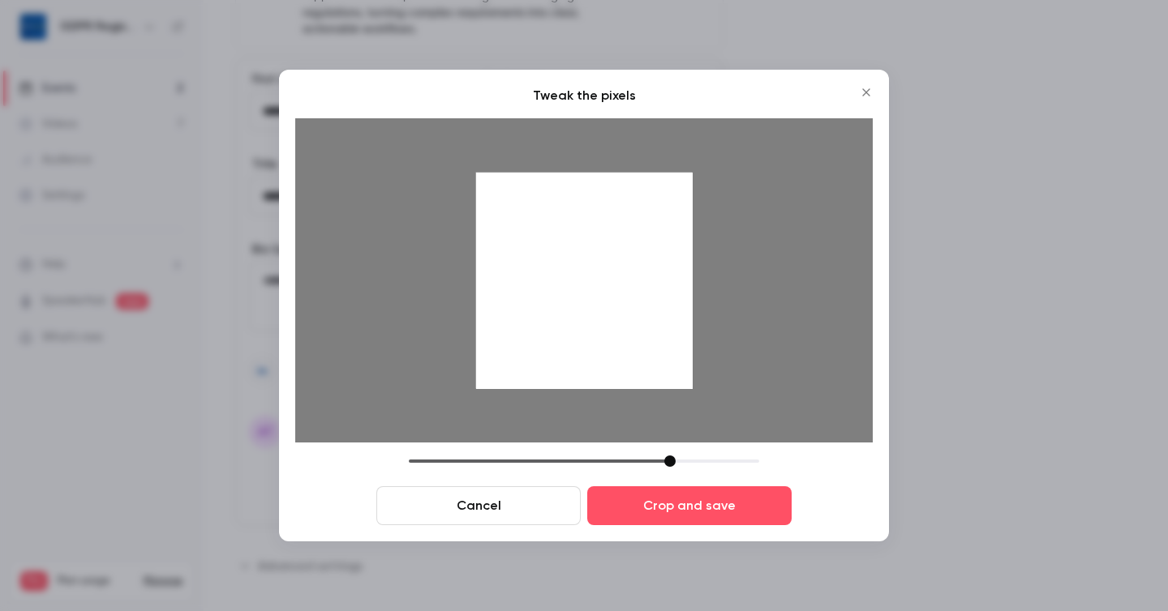
drag, startPoint x: 522, startPoint y: 460, endPoint x: 667, endPoint y: 441, distance: 146.3
click at [667, 441] on div "Tweak the pixels Cancel Crop and save" at bounding box center [583, 305] width 577 height 439
drag, startPoint x: 572, startPoint y: 302, endPoint x: 601, endPoint y: 375, distance: 78.3
click at [601, 375] on div at bounding box center [584, 281] width 216 height 216
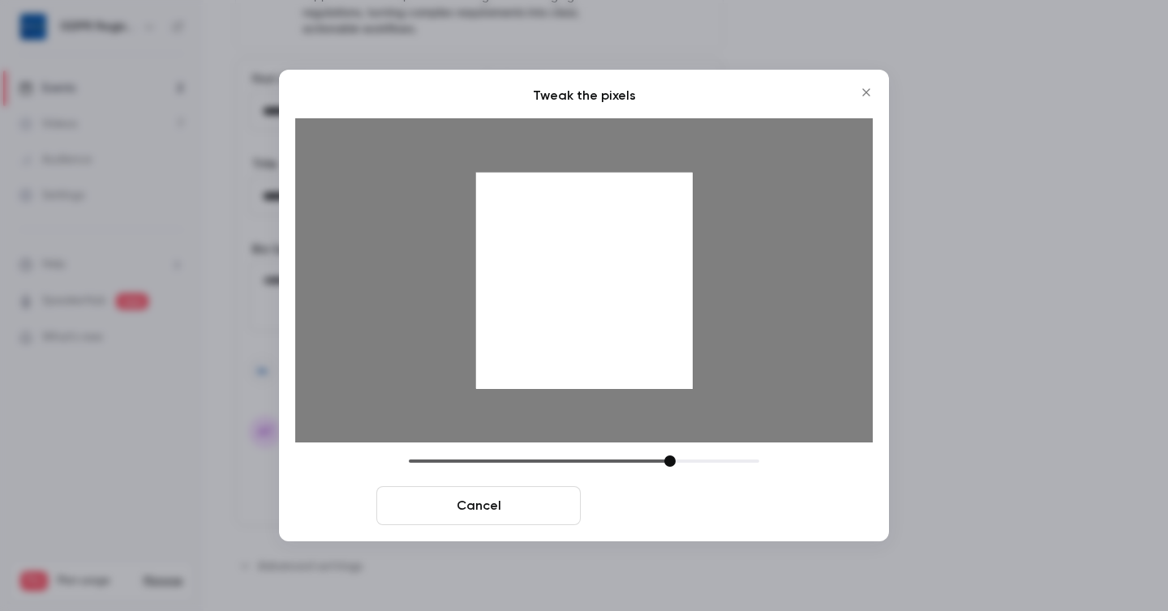
click at [705, 521] on button "Crop and save" at bounding box center [689, 505] width 204 height 39
click at [686, 508] on button "Crop and save" at bounding box center [689, 505] width 204 height 39
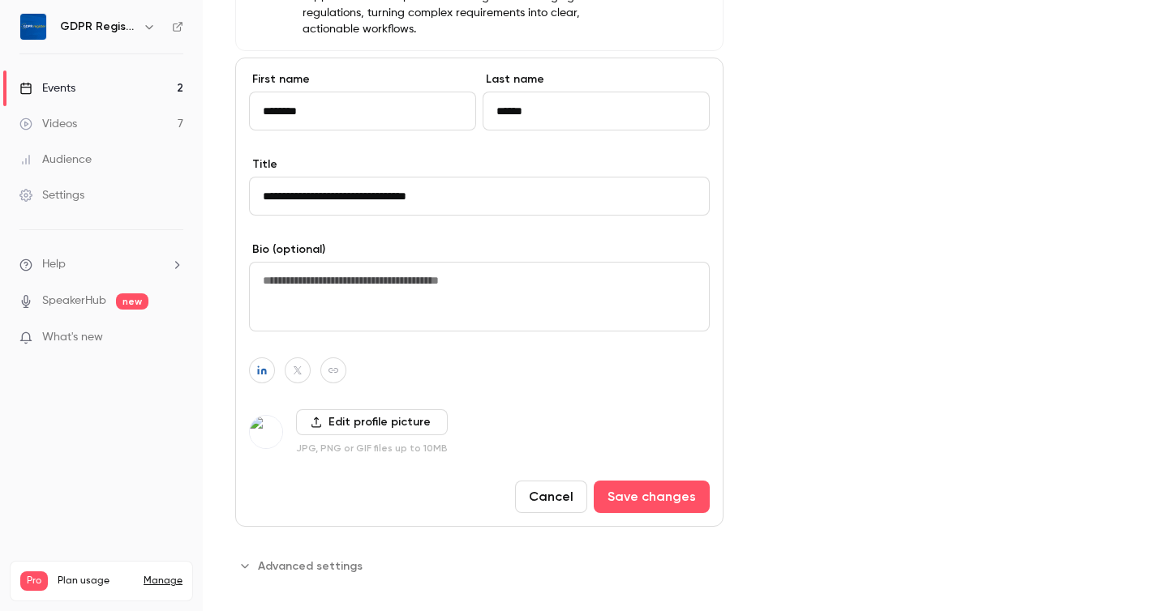
click at [336, 271] on textarea at bounding box center [479, 297] width 461 height 70
paste textarea "**********"
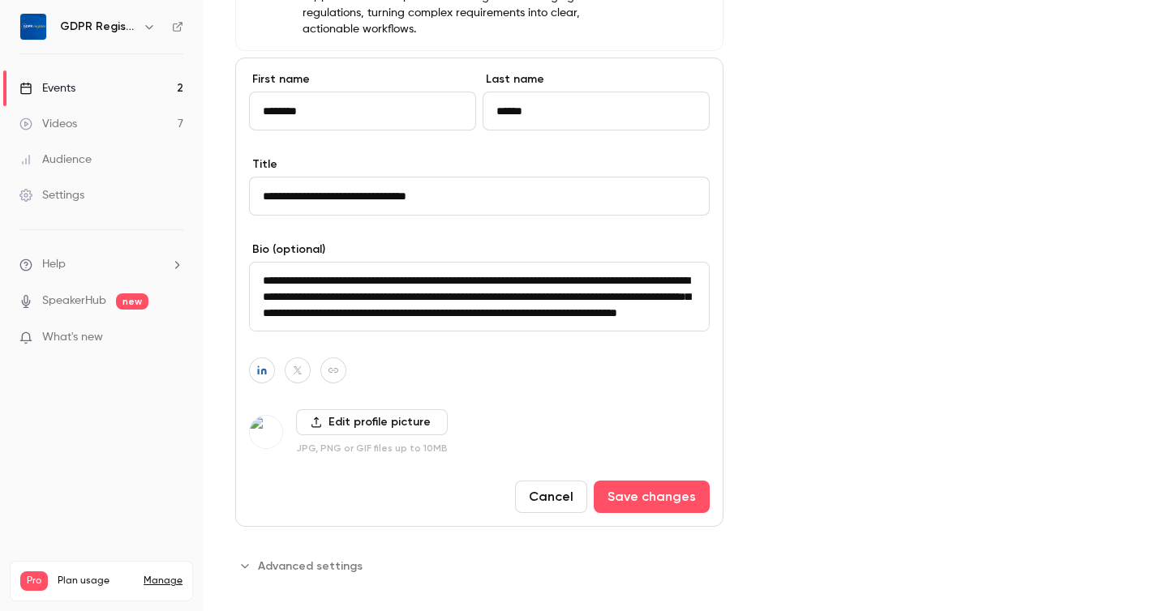
scroll to position [154, 0]
click at [309, 286] on textarea "**********" at bounding box center [479, 297] width 461 height 70
type textarea "**********"
click at [675, 481] on button "Save changes" at bounding box center [652, 497] width 116 height 32
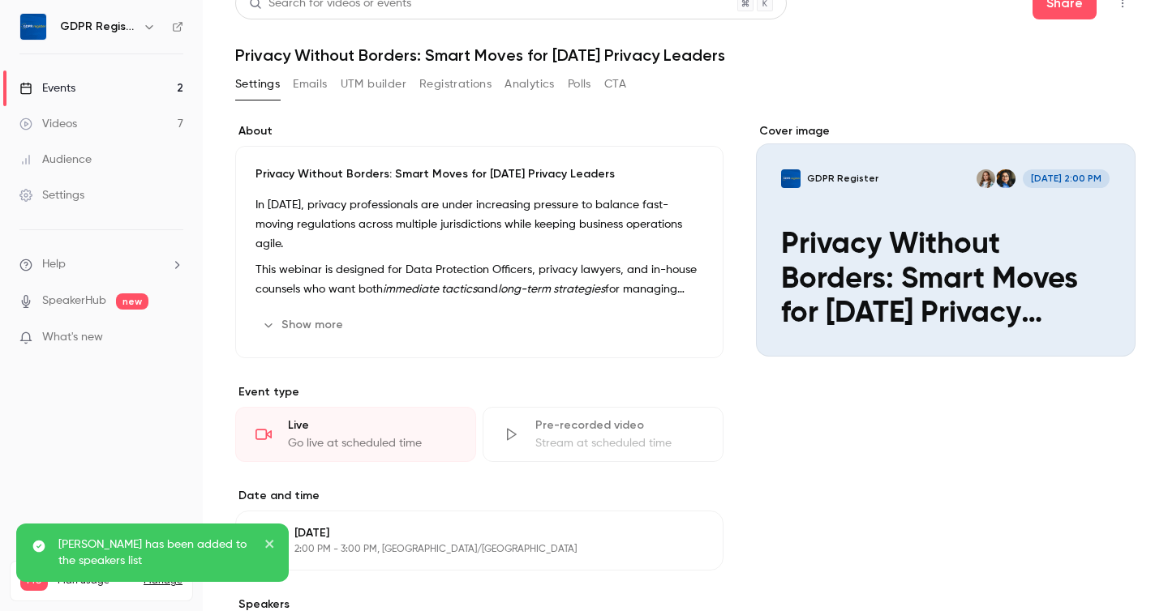
scroll to position [0, 0]
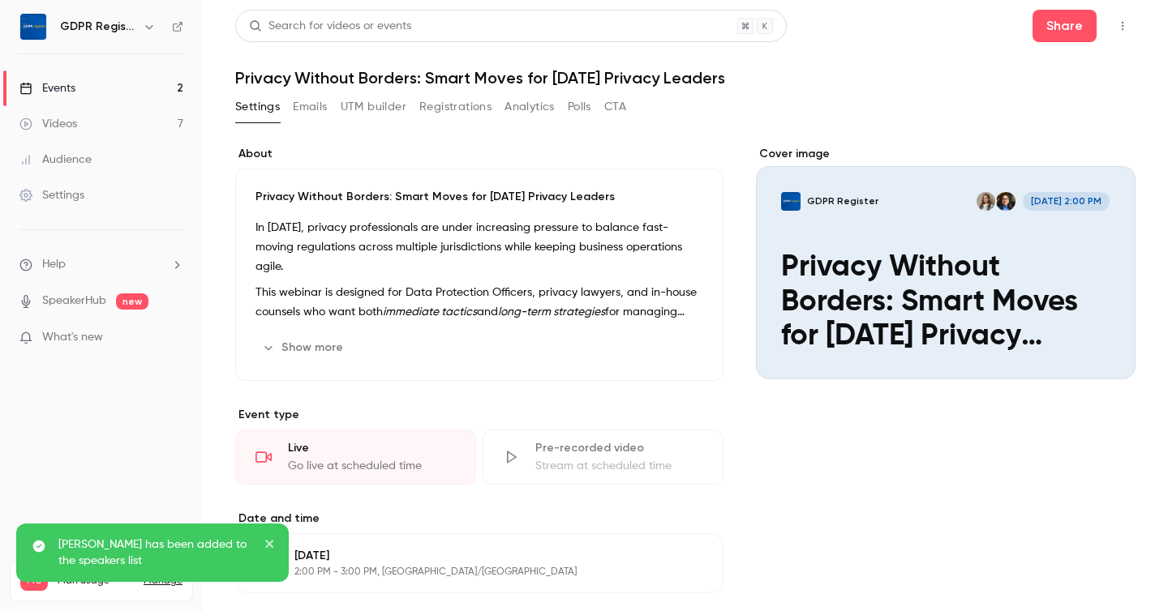
click at [1031, 289] on div "Cover image" at bounding box center [945, 263] width 379 height 234
click at [0, 0] on input "GDPR Register Oct 22, 2:00 PM Privacy Without Borders: Smart Moves for Today’s …" at bounding box center [0, 0] width 0 height 0
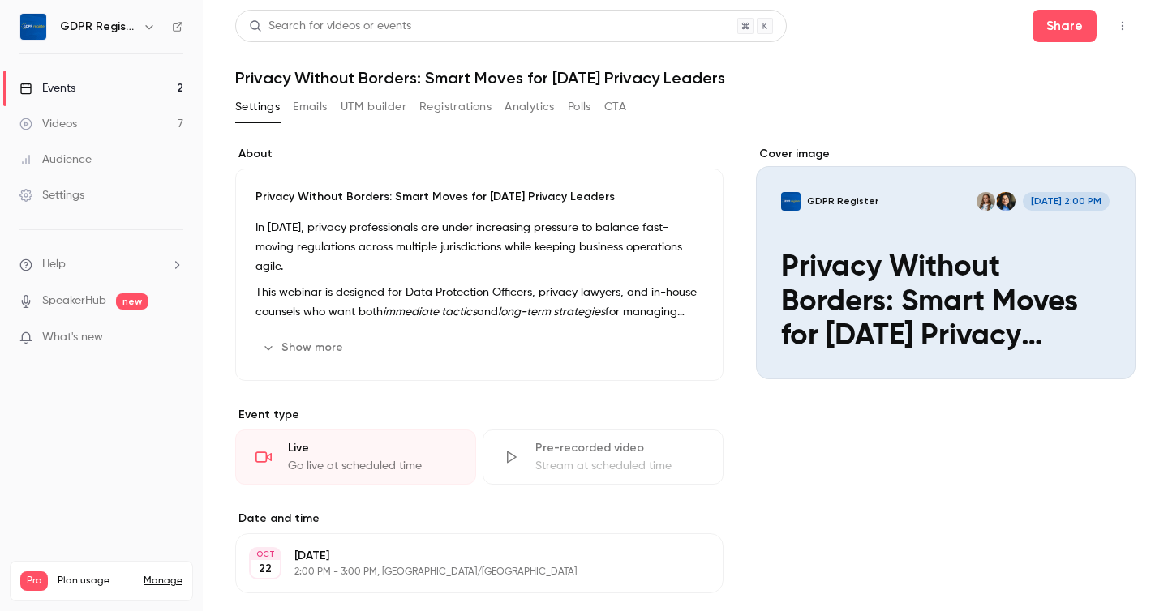
click at [1123, 25] on icon "button" at bounding box center [1122, 25] width 13 height 11
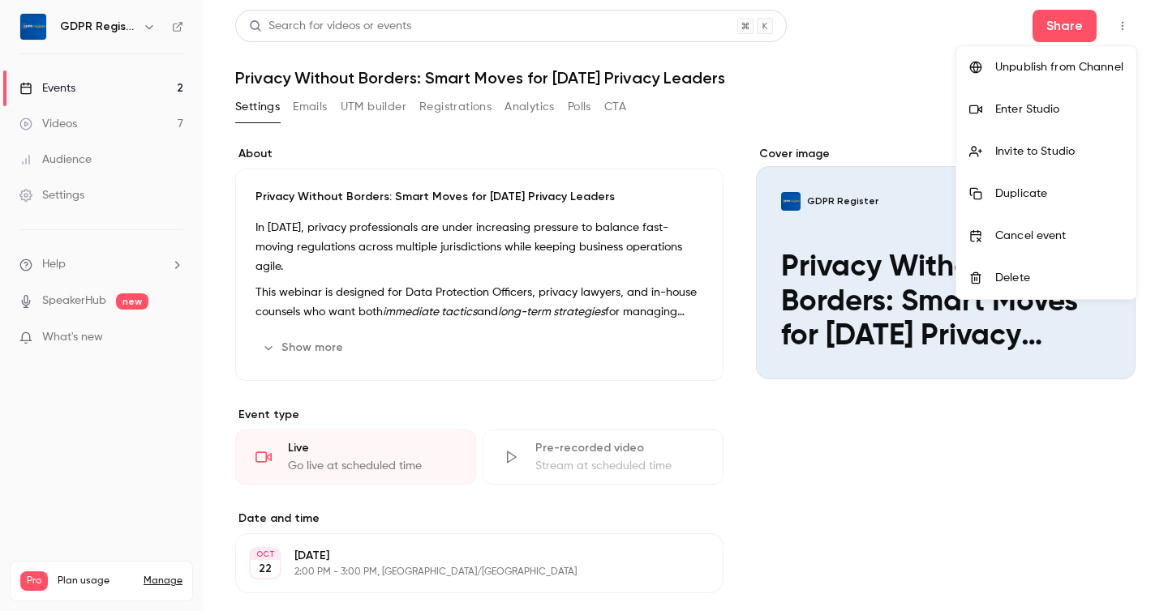
click at [804, 121] on div at bounding box center [584, 305] width 1168 height 611
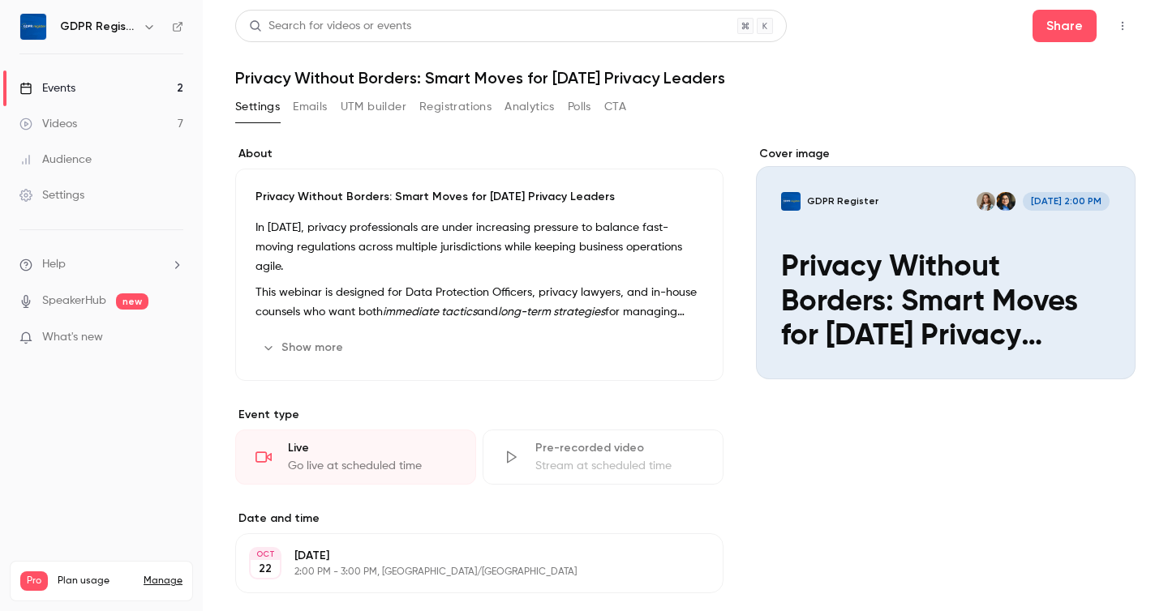
click at [76, 84] on link "Events 2" at bounding box center [101, 89] width 203 height 36
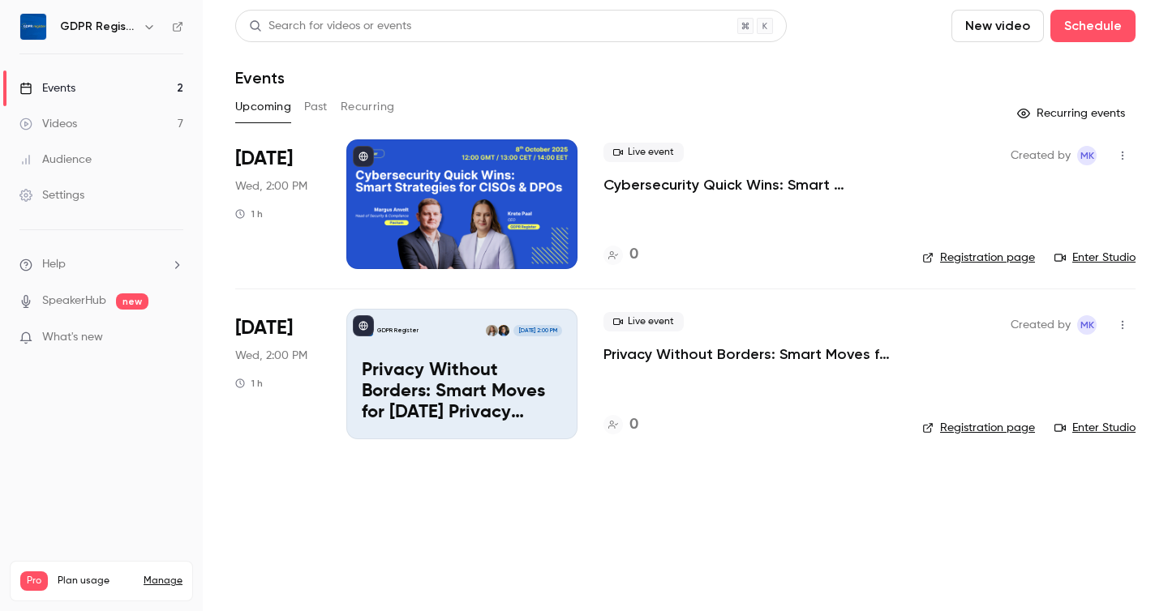
click at [979, 432] on link "Registration page" at bounding box center [978, 428] width 113 height 16
click at [516, 488] on main "Search for videos or events New video Schedule Events Upcoming Past Recurring R…" at bounding box center [685, 305] width 965 height 611
click at [405, 253] on div at bounding box center [461, 204] width 231 height 130
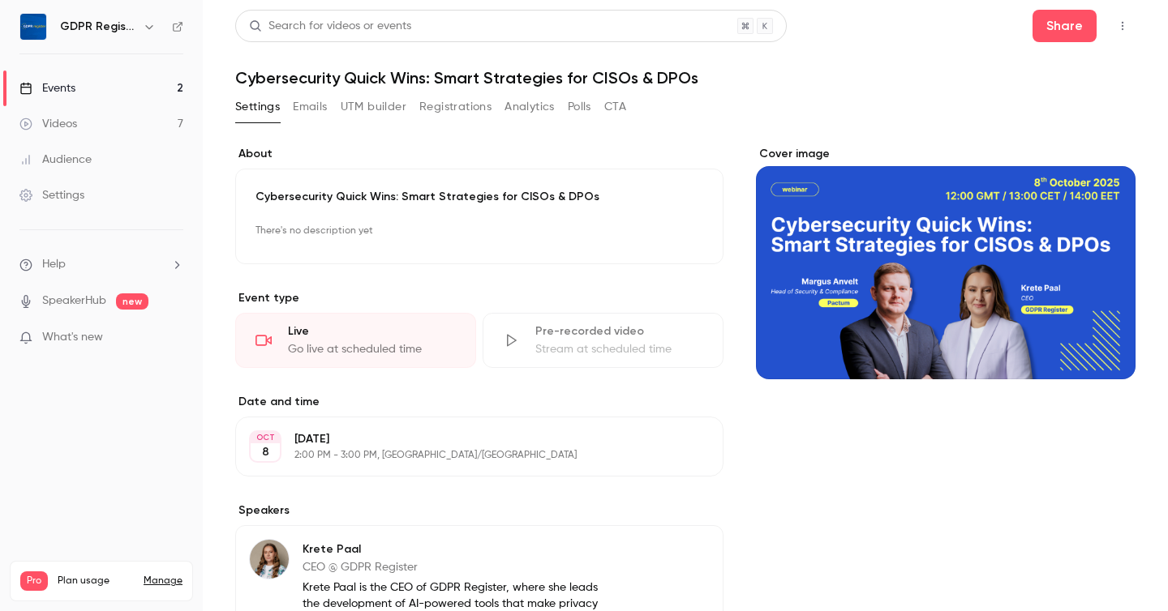
click at [459, 102] on button "Registrations" at bounding box center [455, 107] width 72 height 26
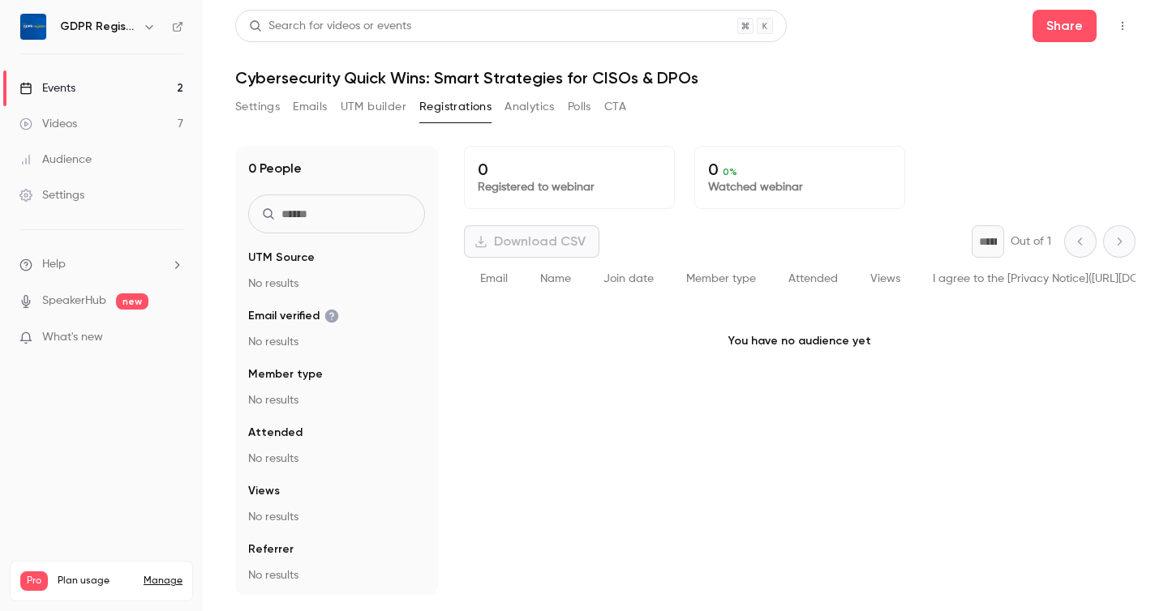
click at [264, 106] on button "Settings" at bounding box center [257, 107] width 45 height 26
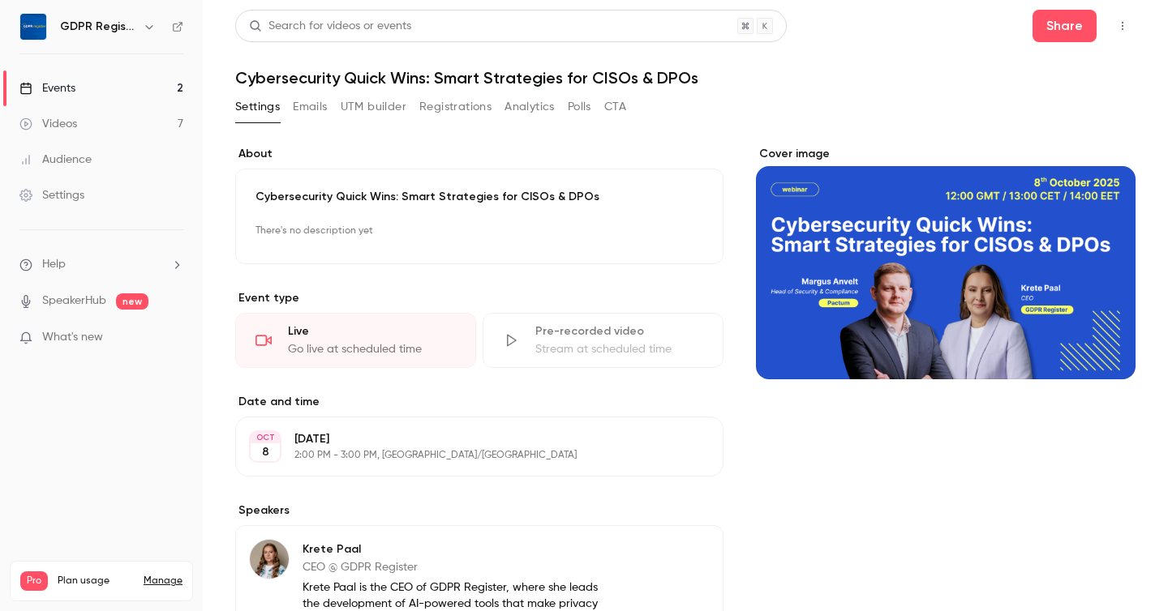
click at [460, 188] on div "Cybersecurity Quick Wins: Smart Strategies for CISOs & DPOs There's no descript…" at bounding box center [479, 217] width 488 height 96
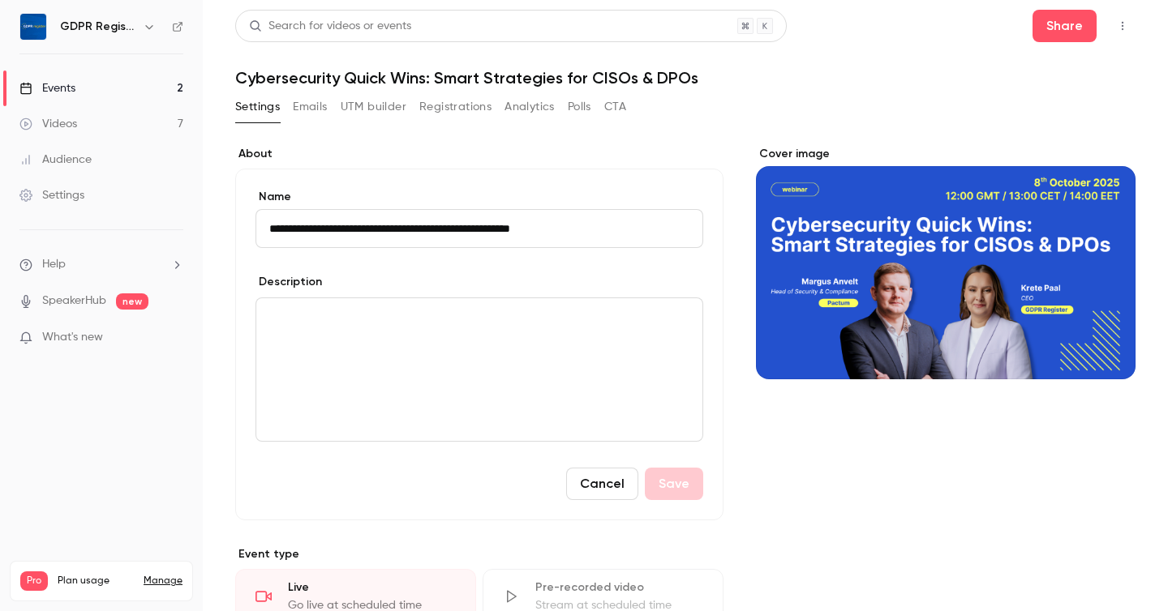
click at [358, 349] on div "editor" at bounding box center [479, 369] width 446 height 143
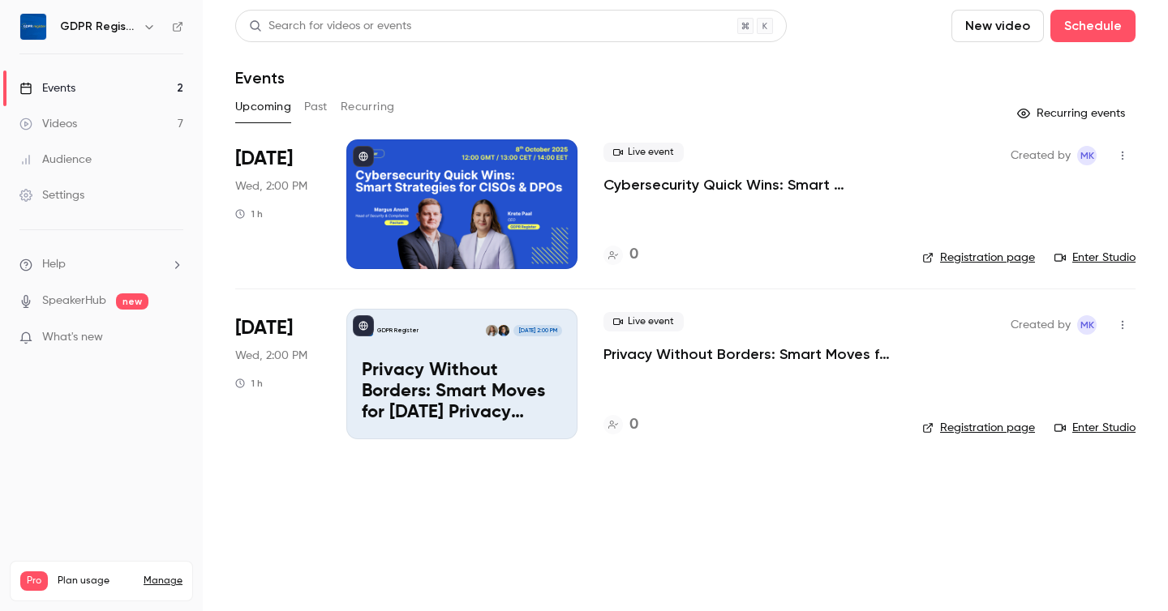
click at [461, 172] on div at bounding box center [461, 204] width 231 height 130
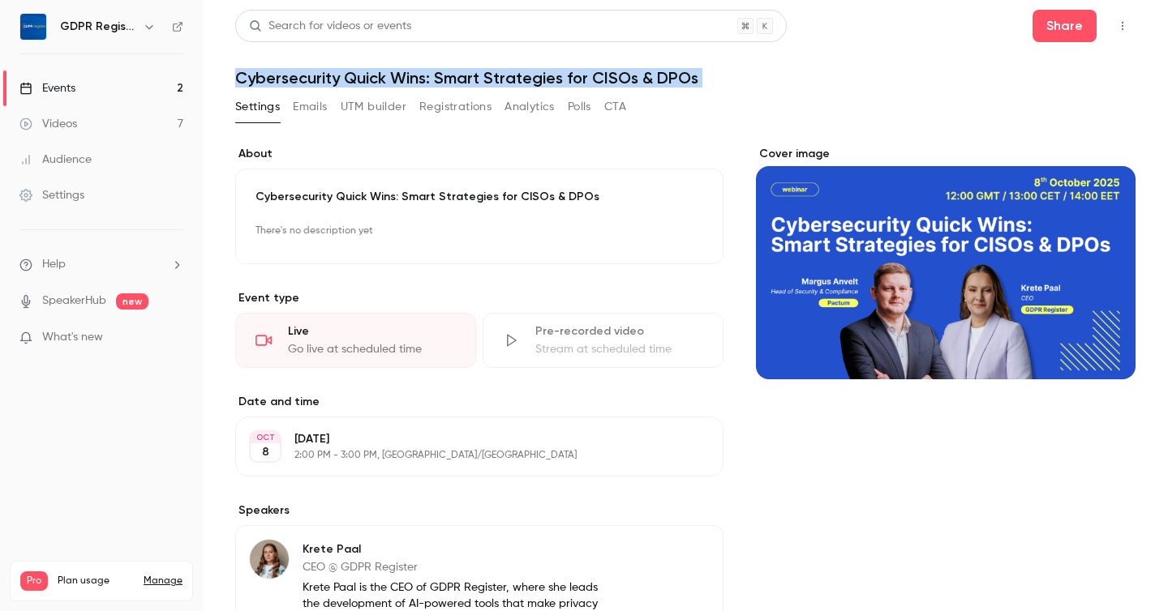
drag, startPoint x: 237, startPoint y: 75, endPoint x: 723, endPoint y: 117, distance: 488.3
click at [723, 117] on div "**********" at bounding box center [685, 607] width 900 height 1195
copy div "Cybersecurity Quick Wins: Smart Strategies for CISOs & DPOs Settings Emails UTM…"
click at [795, 99] on div "Settings Emails UTM builder Registrations Analytics Polls CTA" at bounding box center [685, 110] width 900 height 32
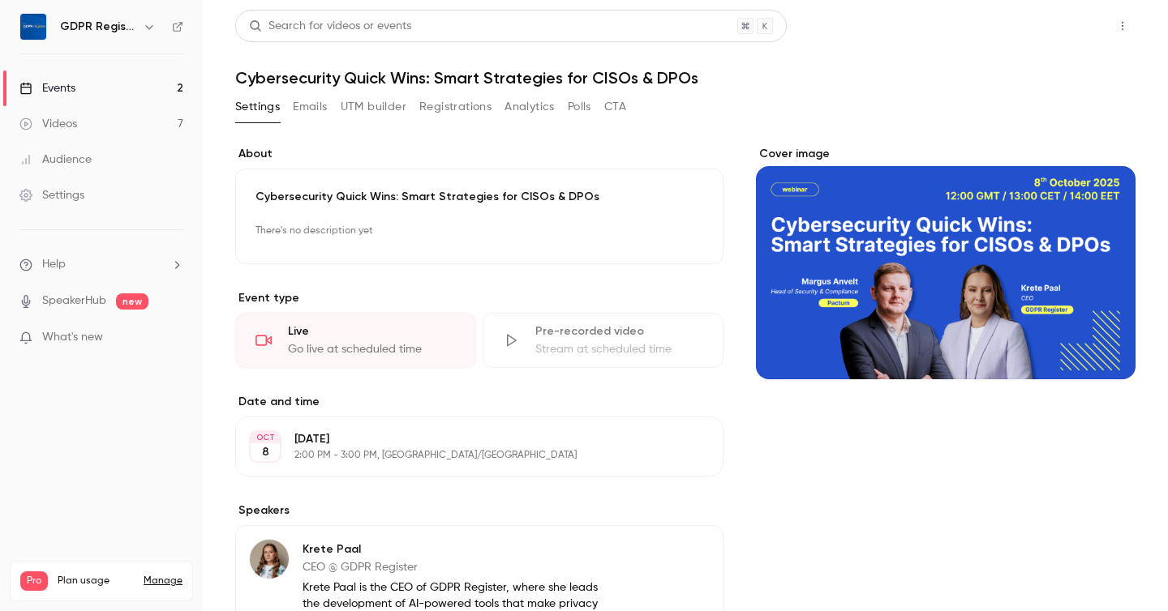
click at [1061, 28] on button "Share" at bounding box center [1064, 26] width 64 height 32
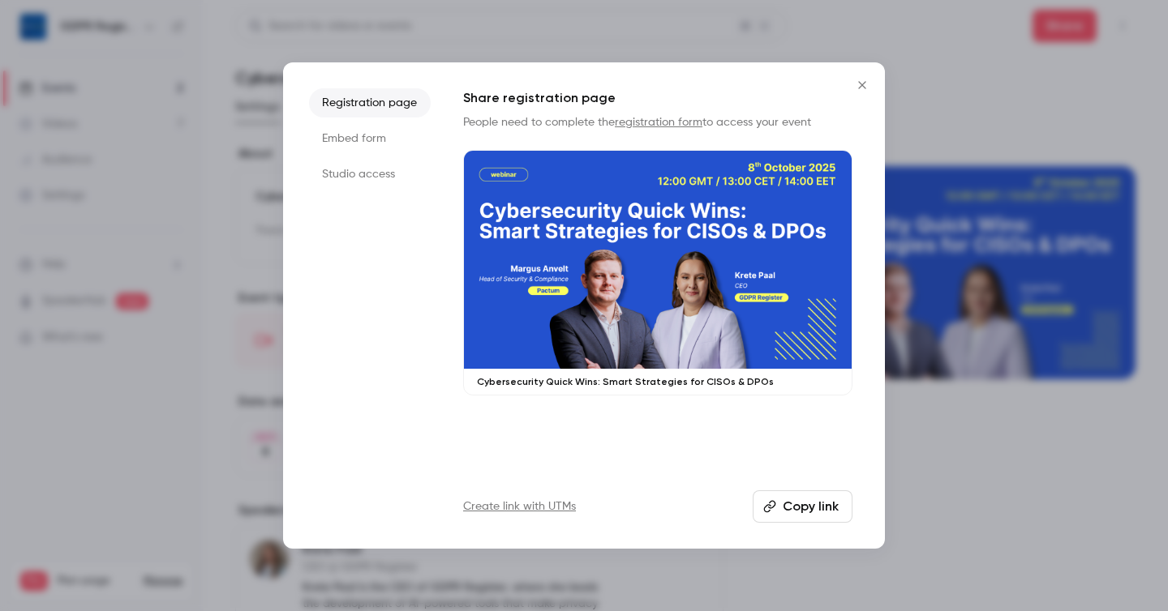
click at [803, 512] on button "Copy link" at bounding box center [802, 507] width 100 height 32
click at [860, 80] on icon "Close" at bounding box center [861, 85] width 19 height 13
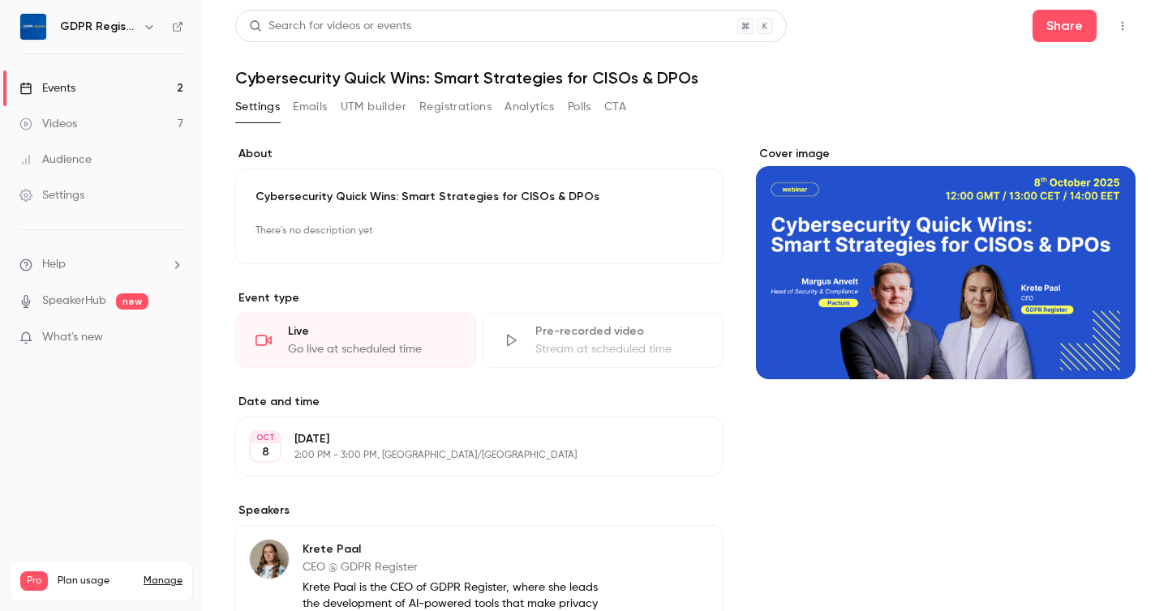
click at [71, 153] on div "Audience" at bounding box center [55, 160] width 72 height 16
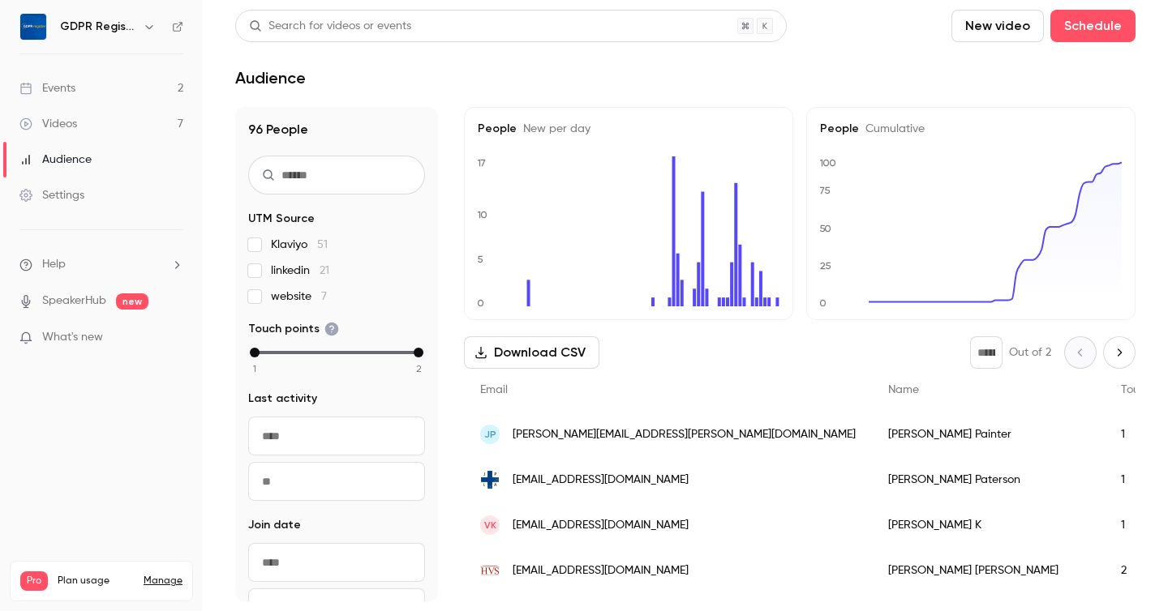
click at [534, 358] on button "Download CSV" at bounding box center [531, 352] width 135 height 32
